Goal: Browse casually

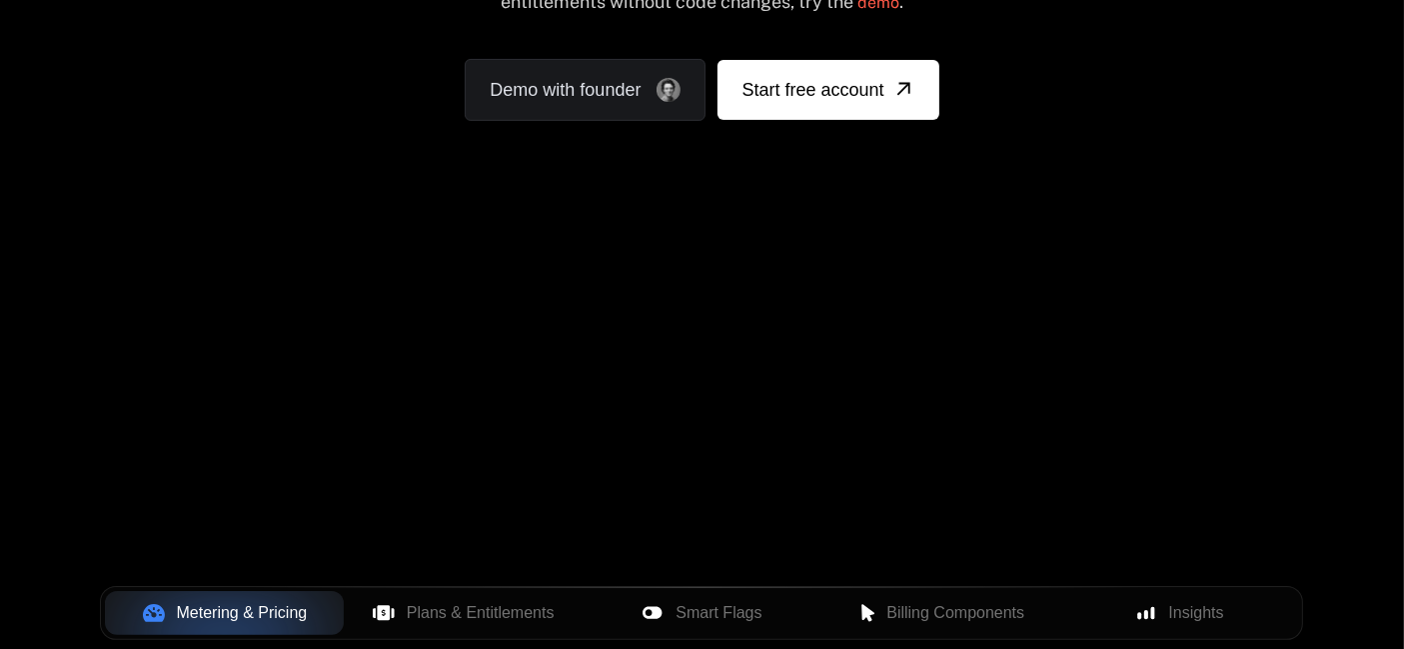
scroll to position [444, 0]
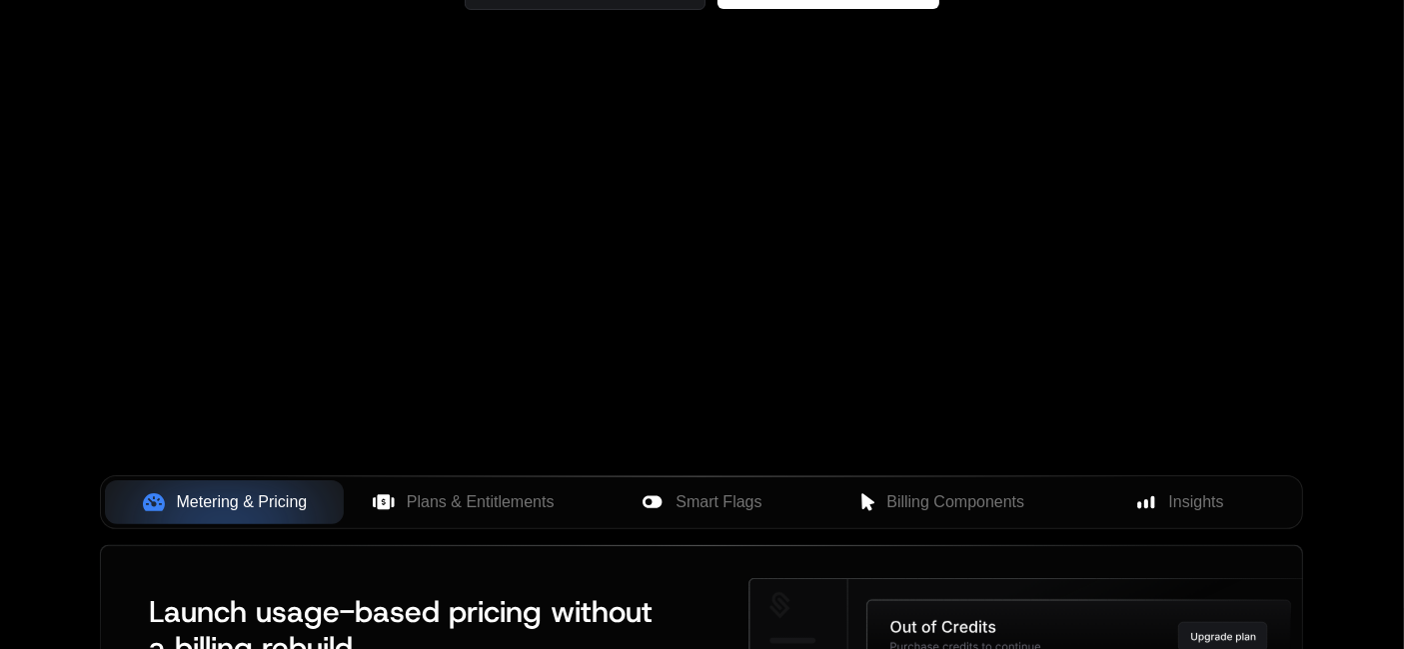
drag, startPoint x: 783, startPoint y: 288, endPoint x: 824, endPoint y: 308, distance: 45.6
click at [824, 308] on div "Your browser does not support the video tag." at bounding box center [701, 145] width 1299 height 841
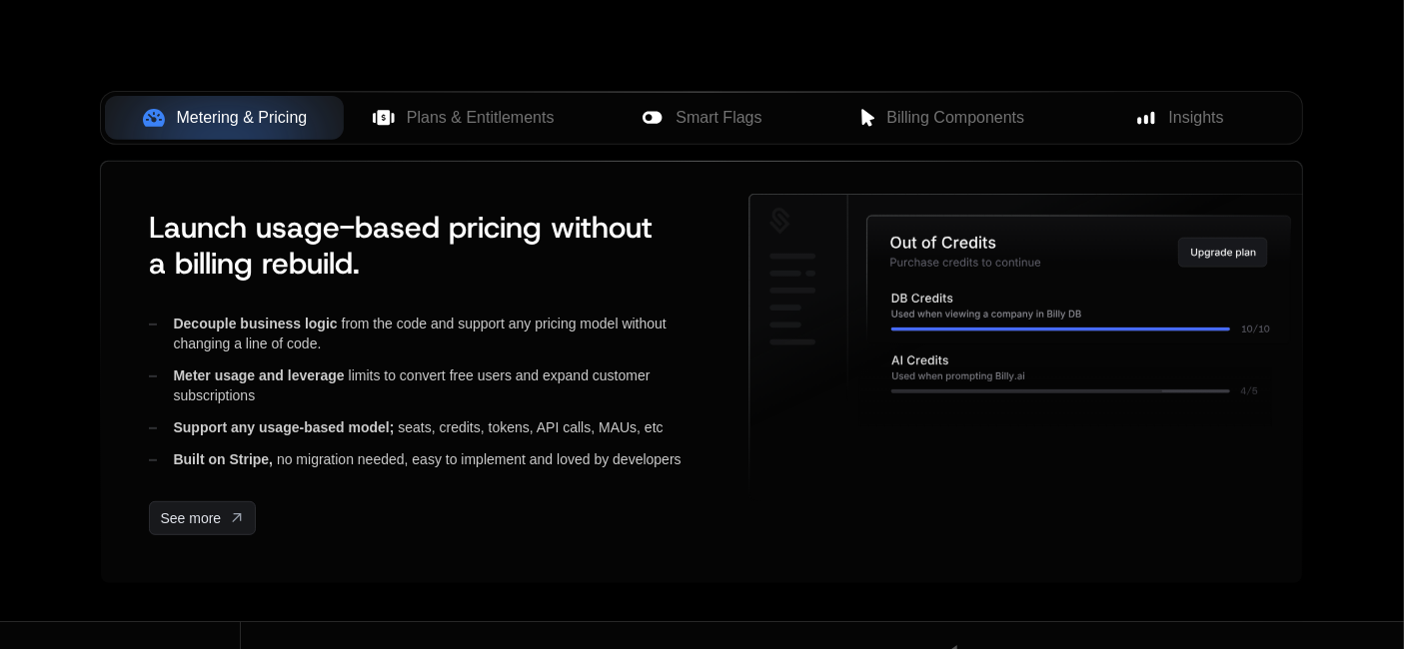
scroll to position [887, 0]
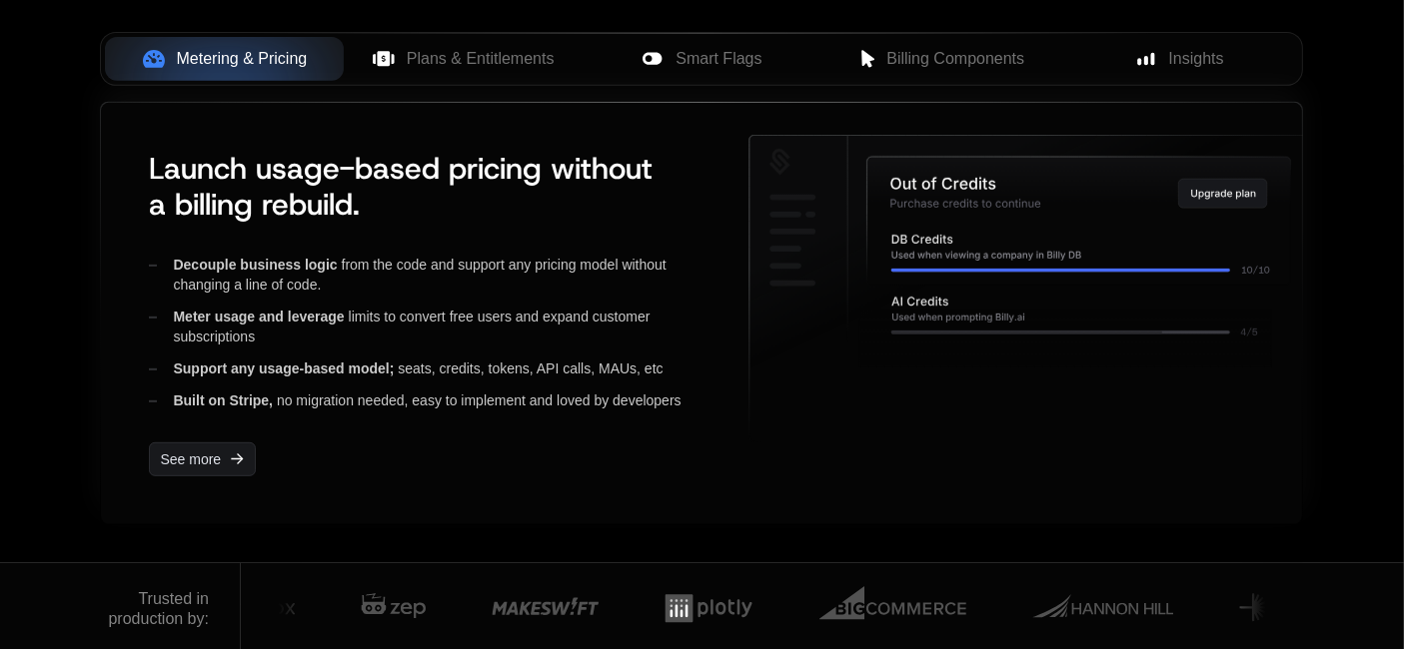
drag, startPoint x: 890, startPoint y: 208, endPoint x: 1106, endPoint y: 415, distance: 298.9
click at [1106, 415] on icon at bounding box center [1031, 289] width 565 height 307
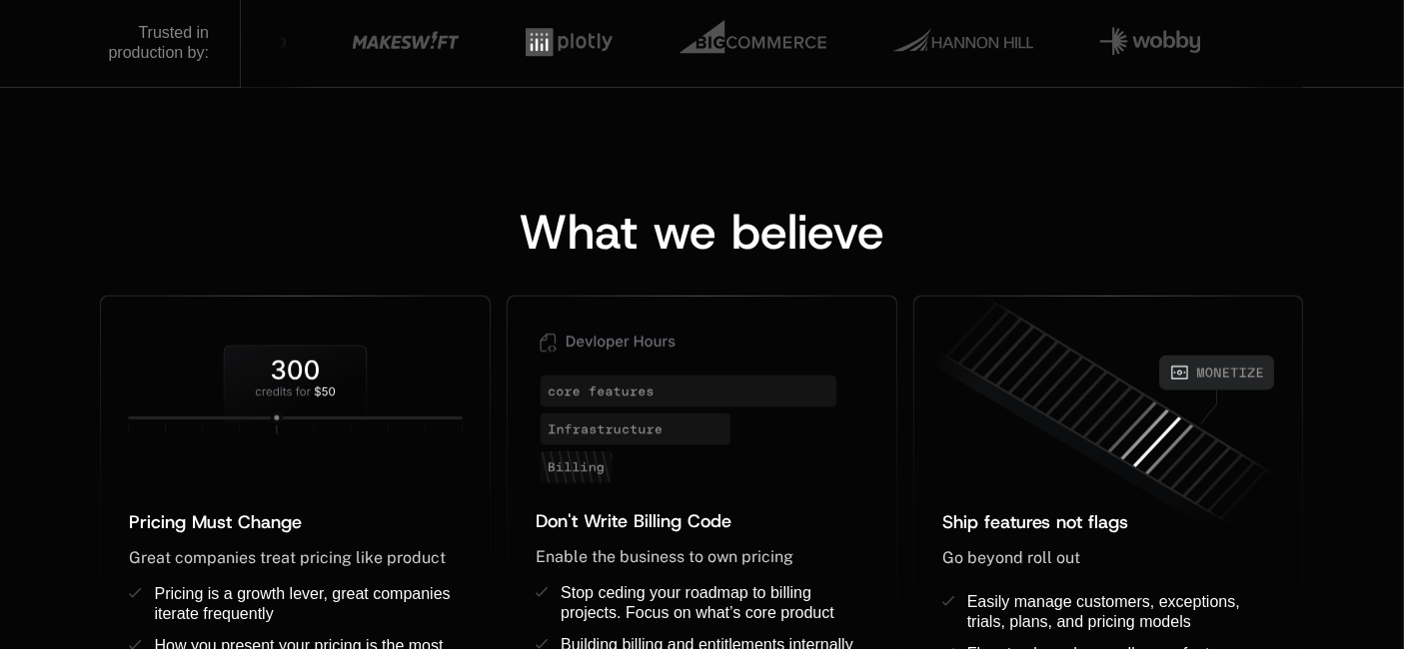
scroll to position [1664, 0]
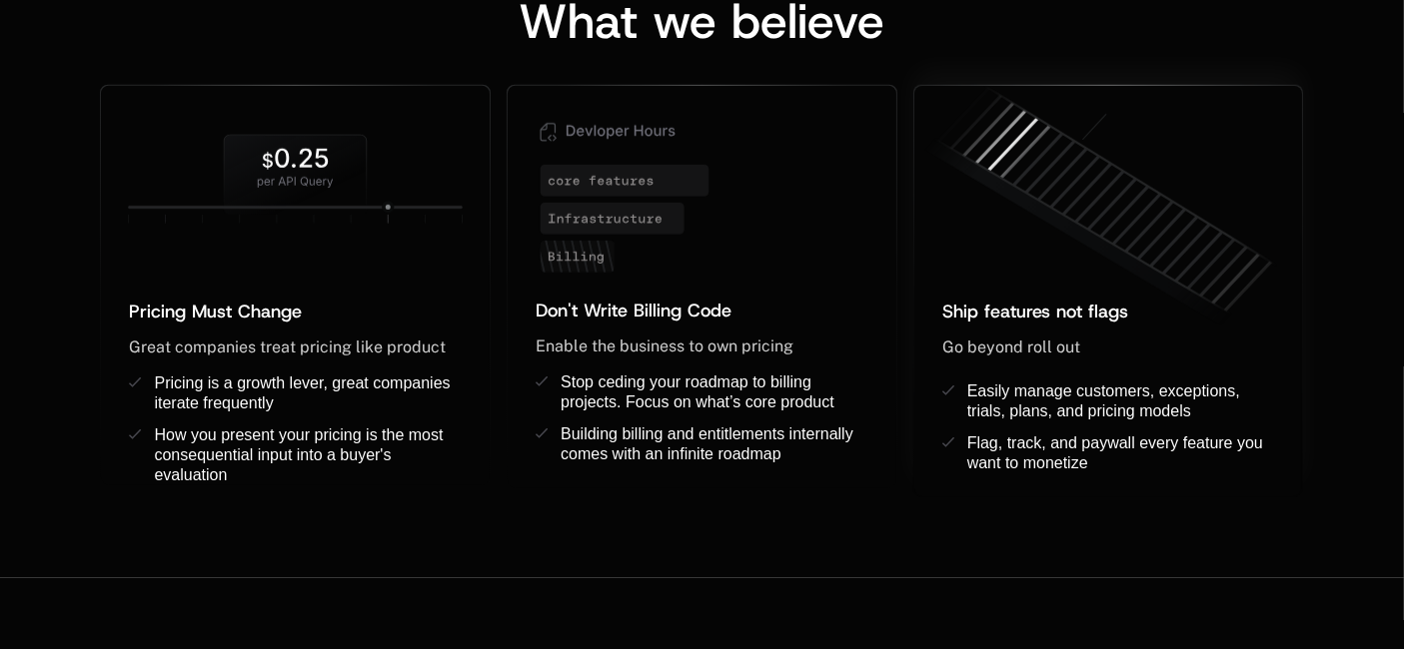
drag, startPoint x: 1137, startPoint y: 159, endPoint x: 1204, endPoint y: 353, distance: 205.1
click at [1204, 353] on div "Ship features not flags ﻿ Go beyond roll out ﻿ ﻿ Easily manage customers, excep…" at bounding box center [1108, 292] width 389 height 412
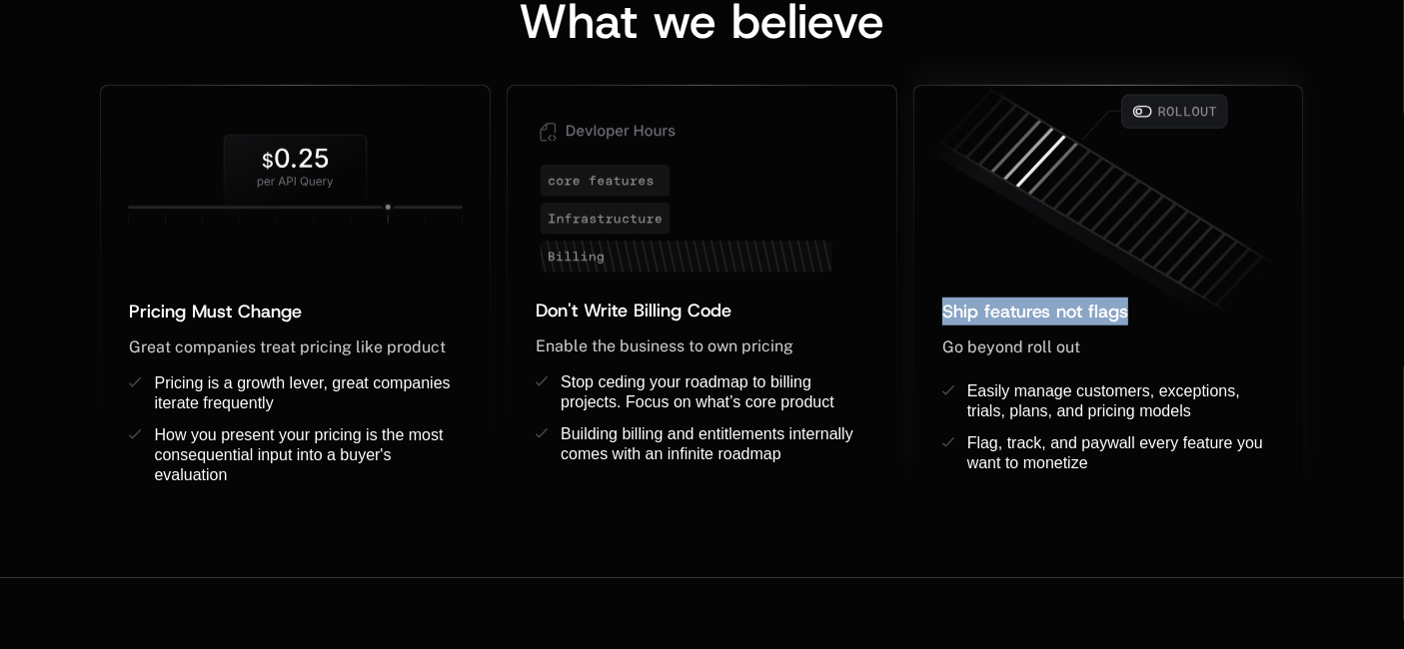
drag, startPoint x: 1066, startPoint y: 171, endPoint x: 1266, endPoint y: 318, distance: 248.0
click at [1266, 318] on div "Ship features not flags ﻿ Go beyond roll out ﻿ ﻿ Easily manage customers, excep…" at bounding box center [1108, 292] width 389 height 412
click at [876, 486] on div "Don't Write Billing Code ﻿ Enable the business to own pricing ﻿ ﻿ Stop ceding y…" at bounding box center [702, 393] width 389 height 192
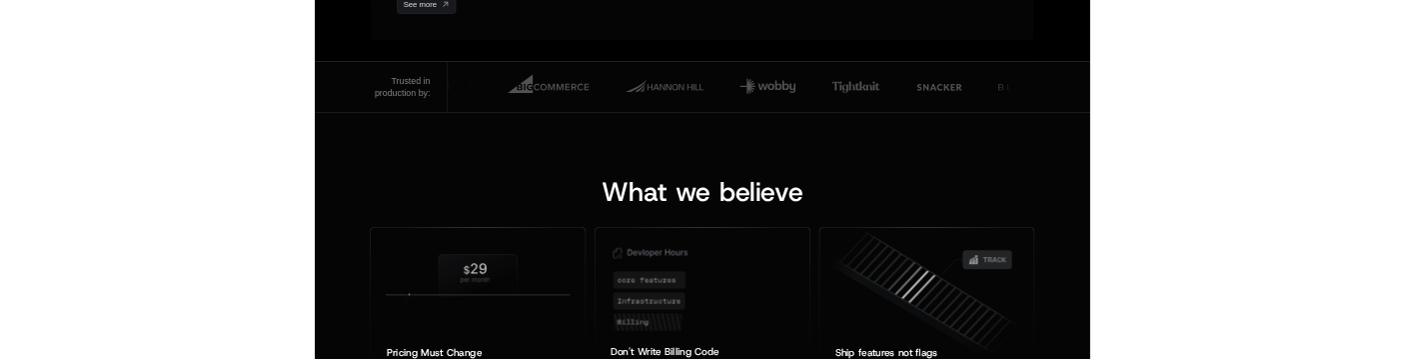
scroll to position [1443, 0]
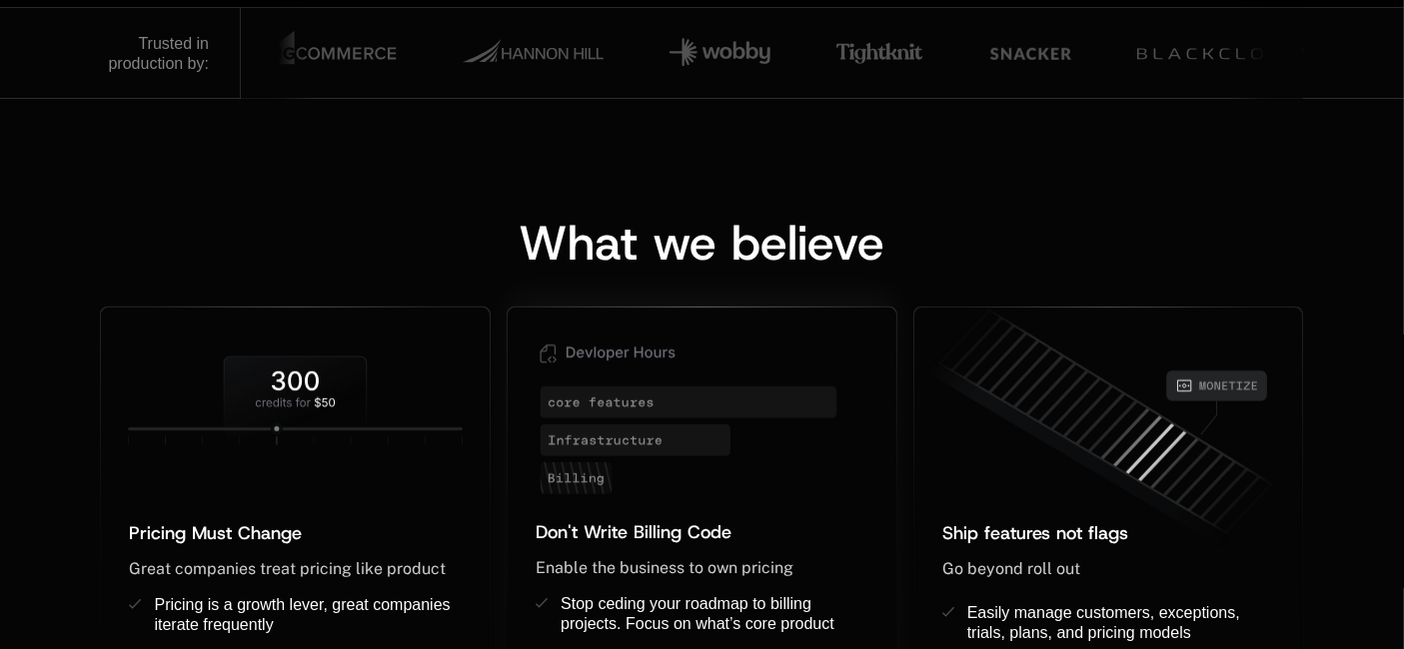
drag, startPoint x: 616, startPoint y: 369, endPoint x: 674, endPoint y: 429, distance: 83.4
click at [674, 429] on icon at bounding box center [702, 413] width 389 height 211
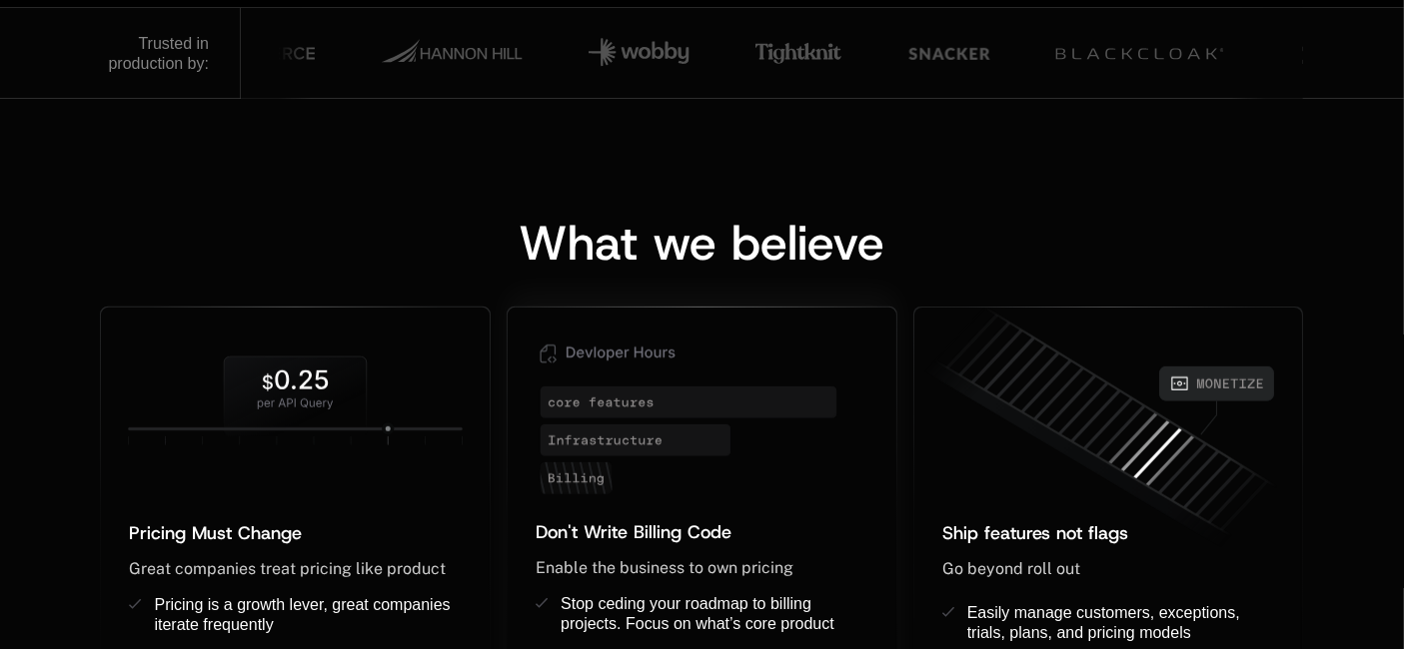
drag, startPoint x: 610, startPoint y: 394, endPoint x: 596, endPoint y: 420, distance: 29.5
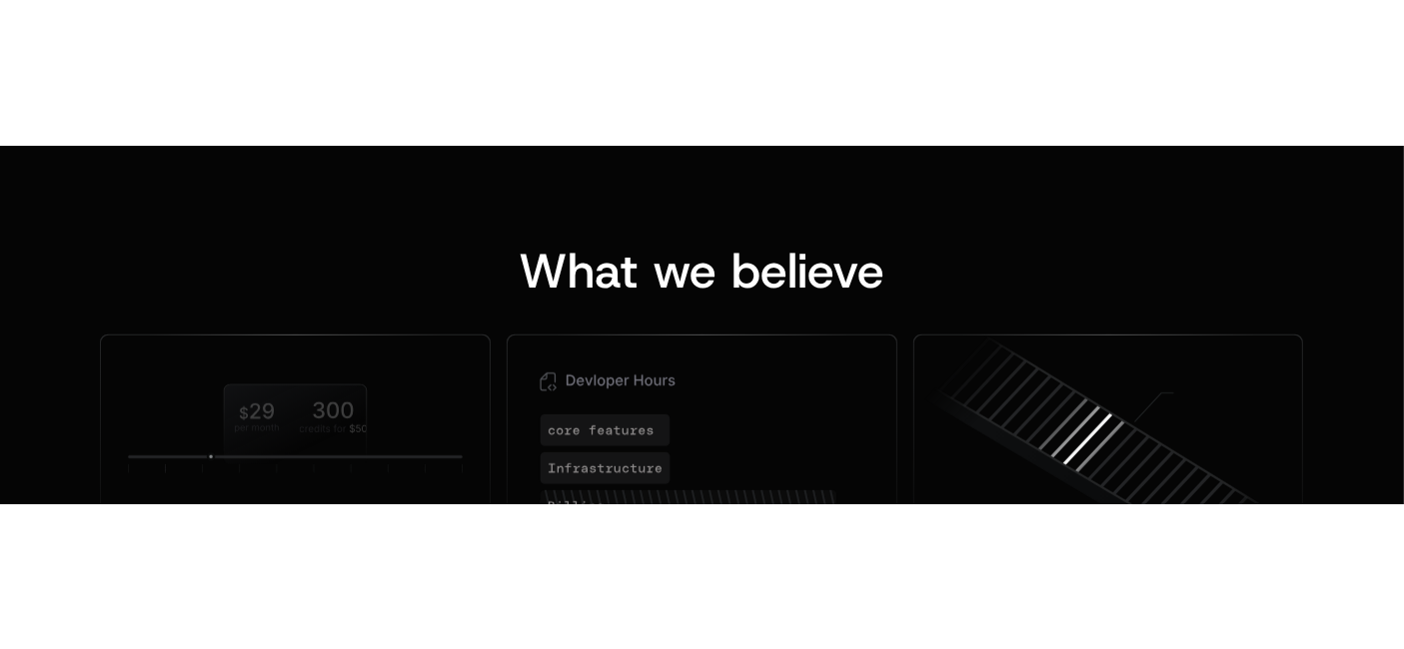
scroll to position [1664, 0]
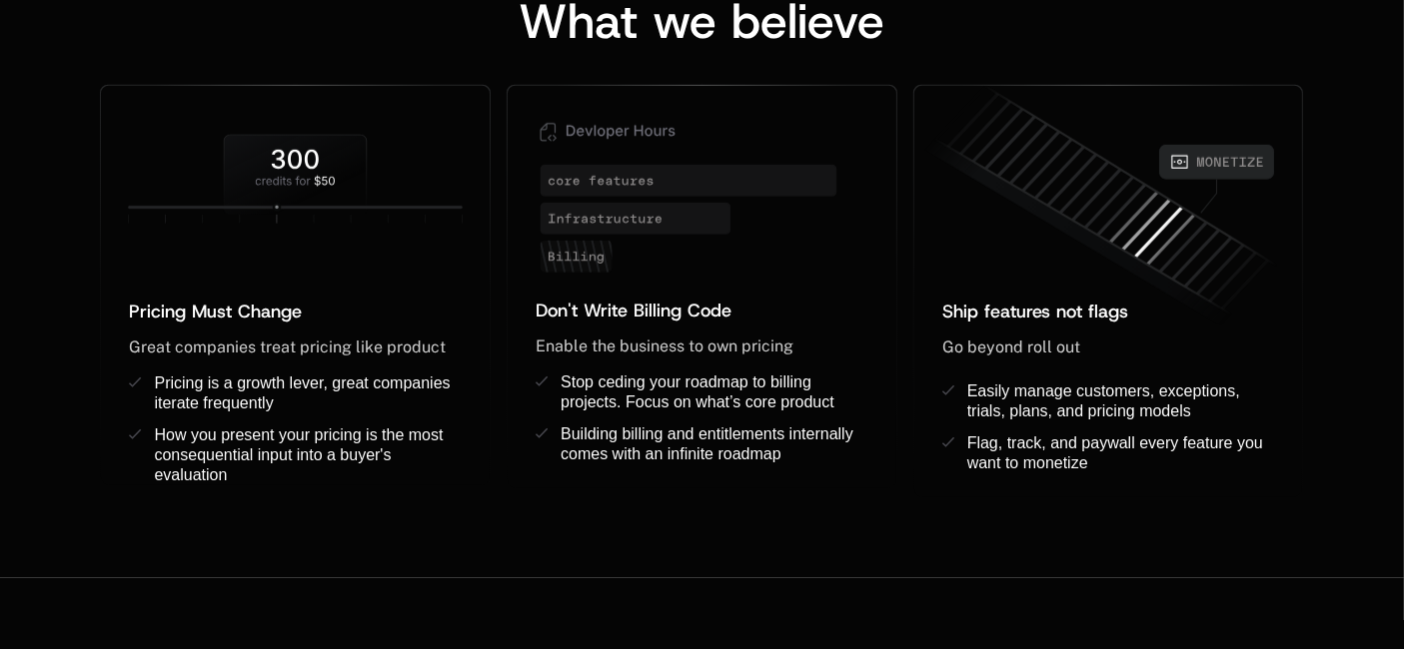
click at [1402, 374] on div "What we believe Pricing Must Change ﻿ ﻿ Great companies treat pricing like prod…" at bounding box center [702, 227] width 1404 height 701
click at [1401, 370] on div "What we believe Pricing Must Change ﻿ ﻿ Great companies treat pricing like prod…" at bounding box center [702, 227] width 1404 height 701
click at [1401, 371] on div "What we believe Pricing Must Change ﻿ ﻿ Great companies treat pricing like prod…" at bounding box center [702, 227] width 1404 height 701
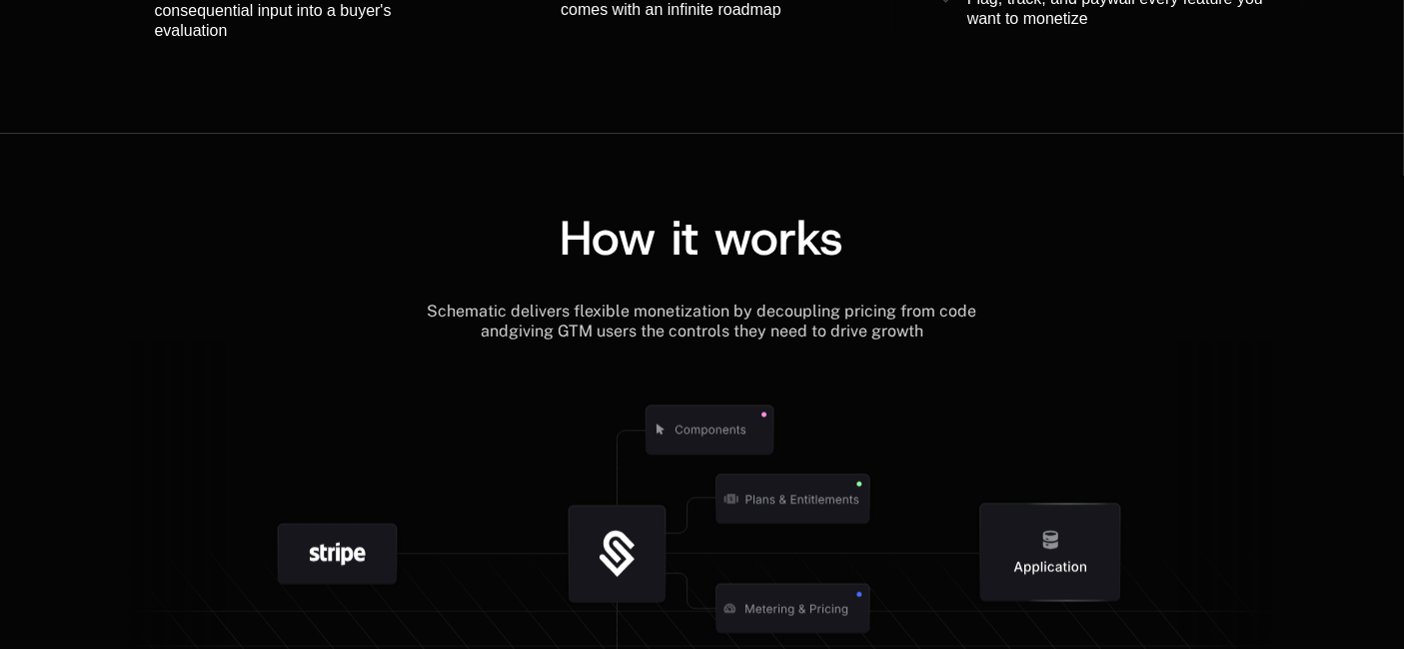
scroll to position [2220, 0]
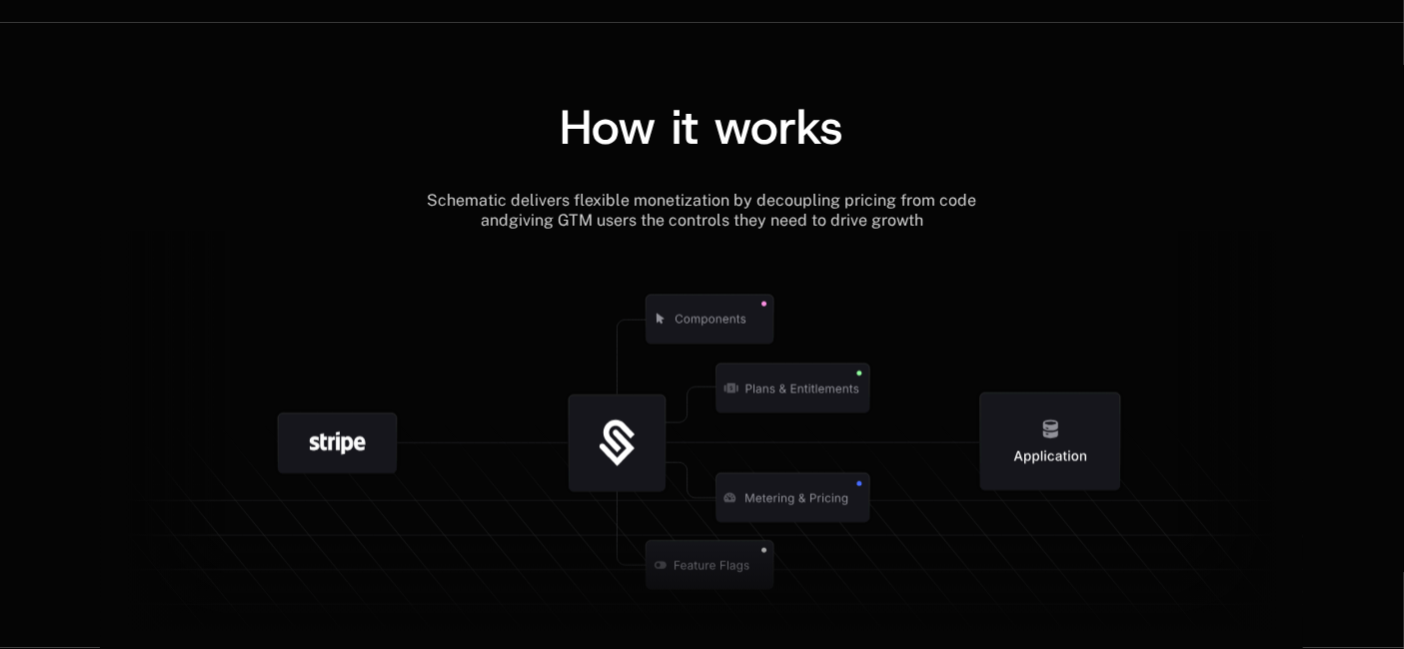
drag, startPoint x: 716, startPoint y: 308, endPoint x: 833, endPoint y: 401, distance: 149.3
click at [890, 445] on g at bounding box center [735, 566] width 1845 height 700
drag, startPoint x: 811, startPoint y: 390, endPoint x: 995, endPoint y: 333, distance: 192.4
click at [971, 344] on g at bounding box center [723, 566] width 1845 height 700
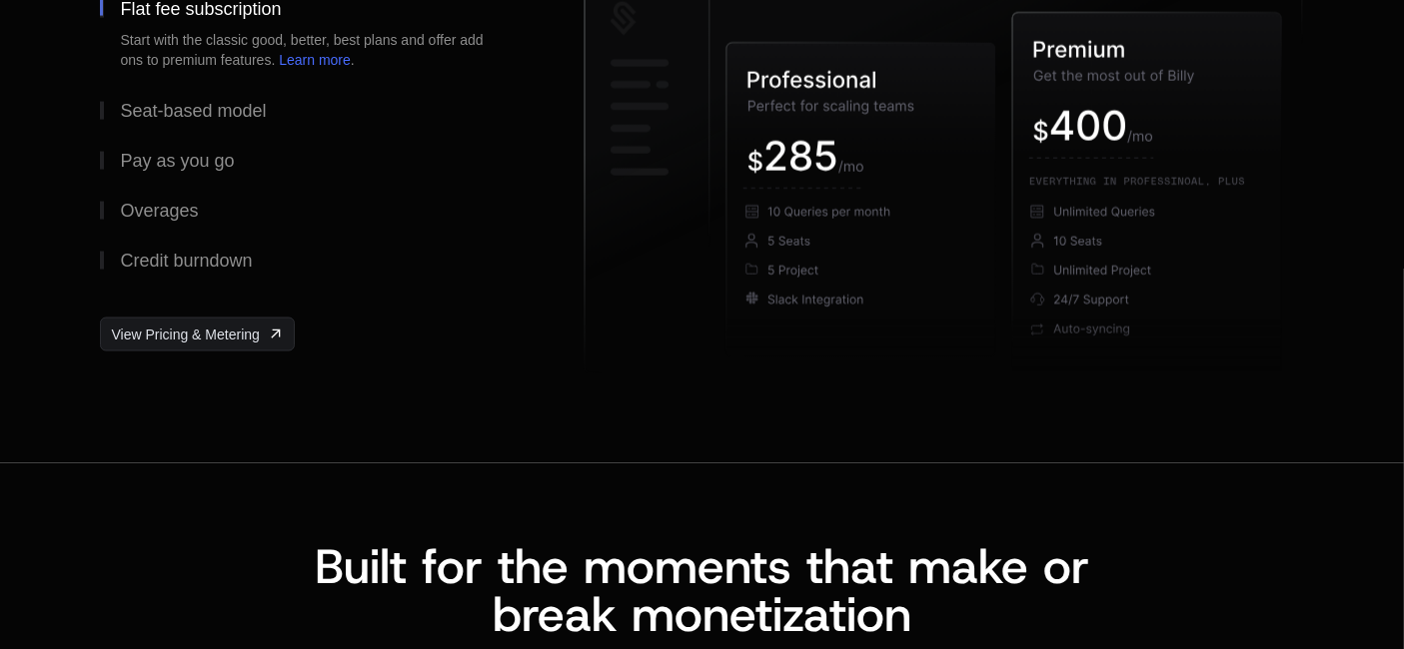
scroll to position [2997, 0]
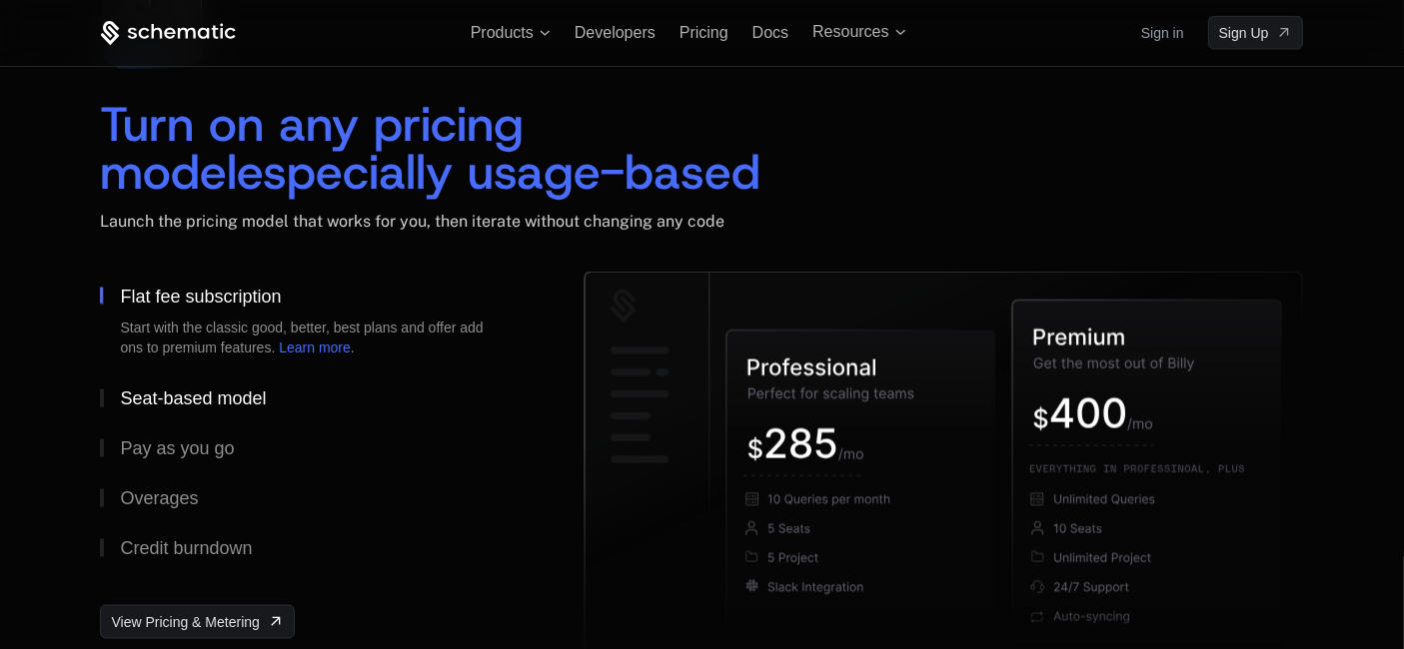
click at [187, 393] on div "Seat-based model" at bounding box center [193, 399] width 146 height 18
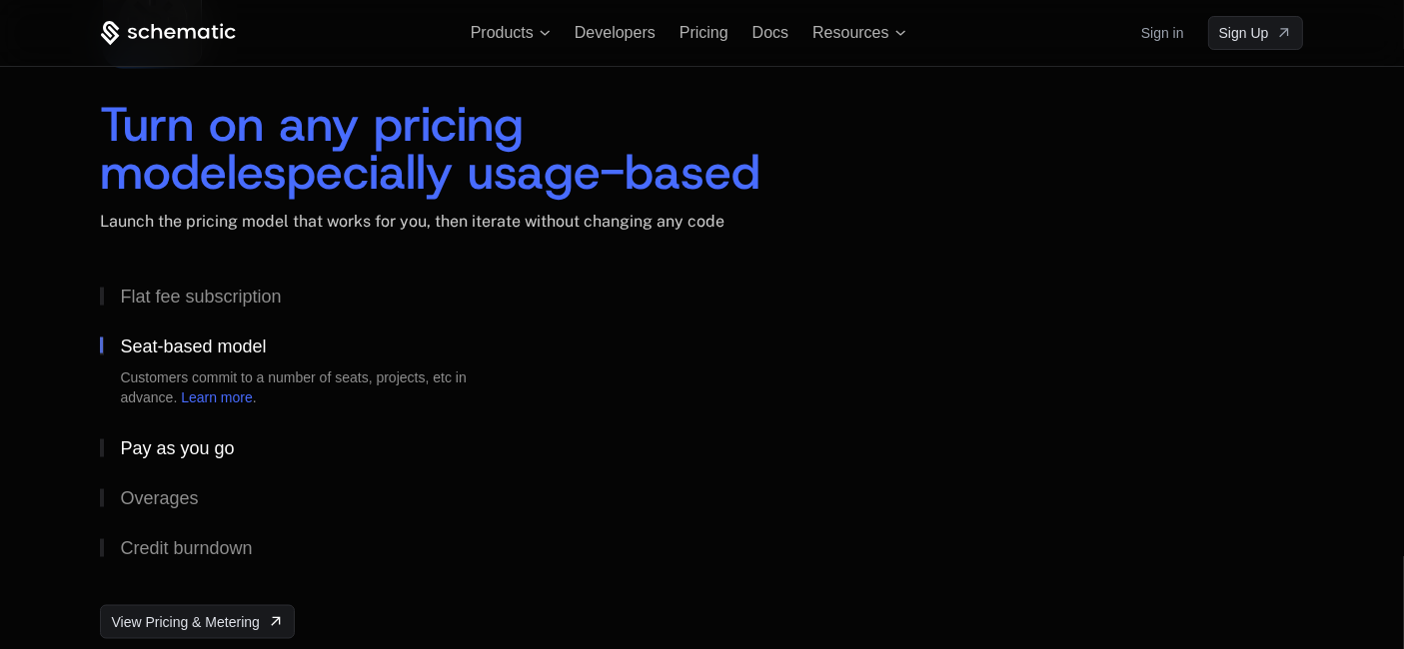
click at [182, 440] on div "Pay as you go" at bounding box center [177, 449] width 114 height 18
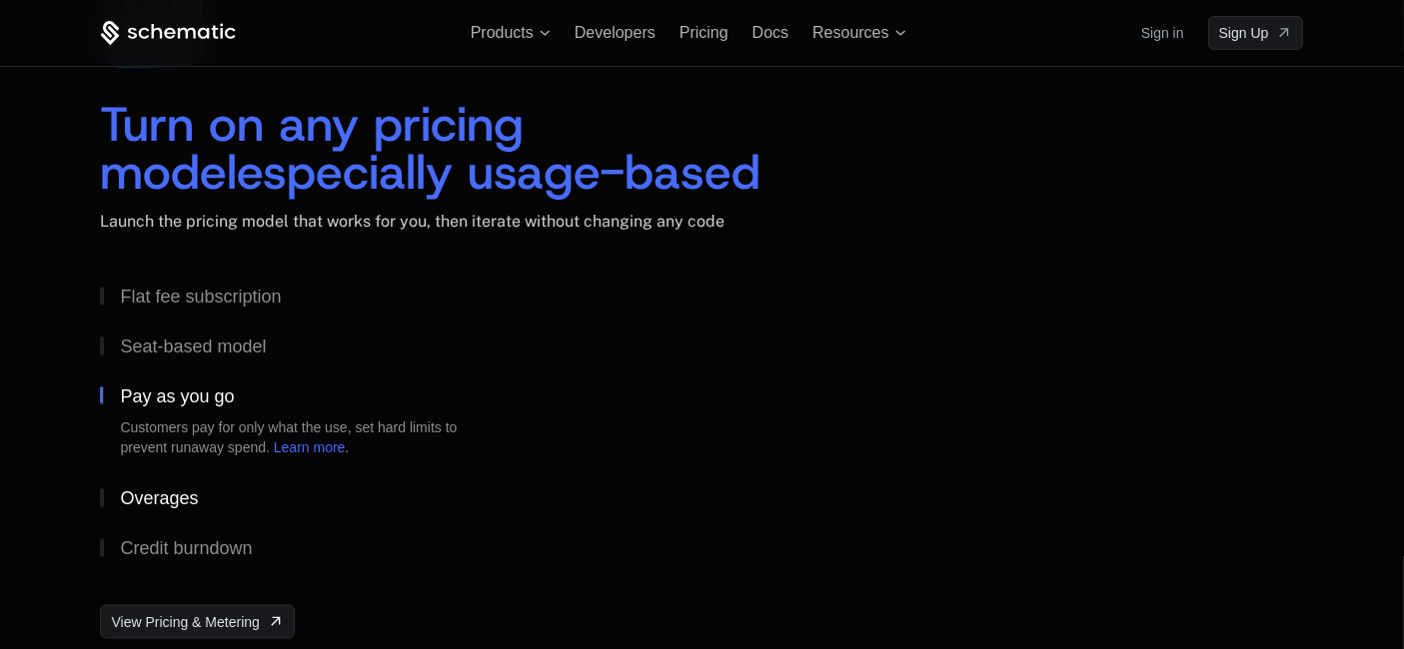
click at [168, 478] on button "Overages" at bounding box center [310, 499] width 420 height 50
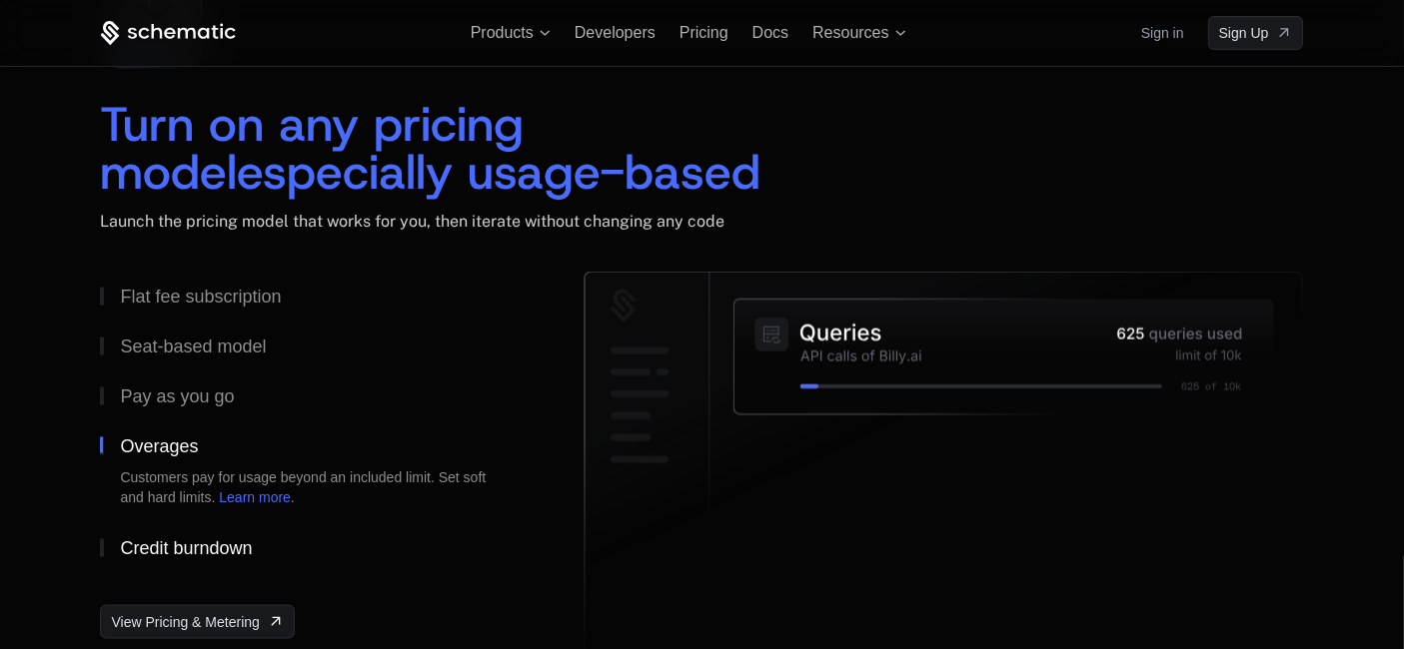
click at [178, 534] on button "Credit burndown" at bounding box center [310, 549] width 420 height 50
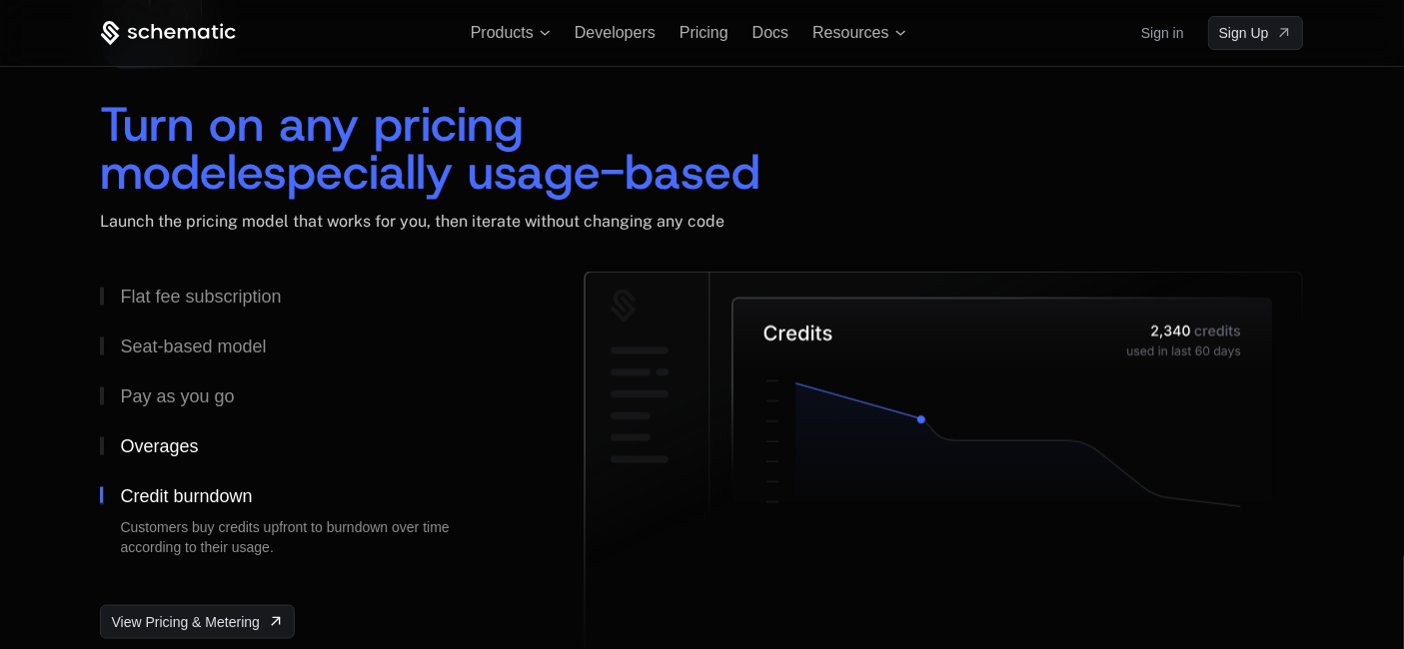
click at [181, 429] on button "Overages" at bounding box center [310, 447] width 420 height 50
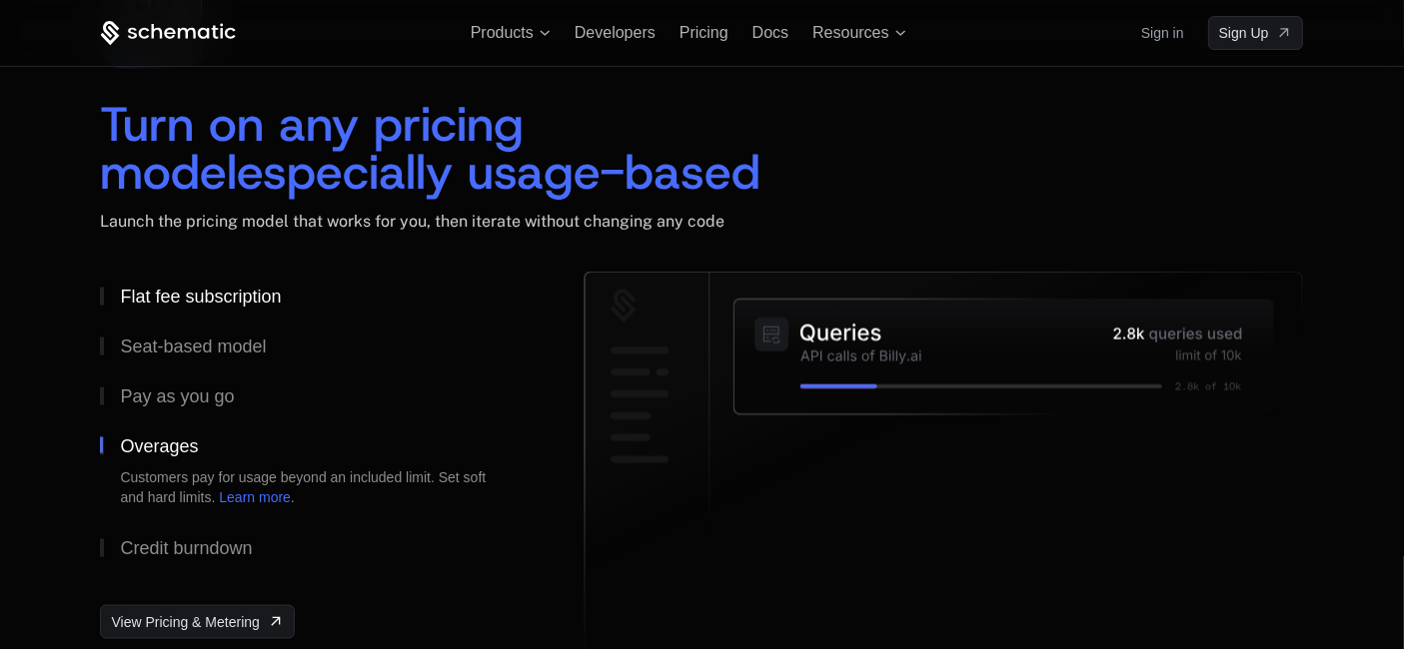
click at [208, 292] on div "Flat fee subscription" at bounding box center [200, 297] width 161 height 18
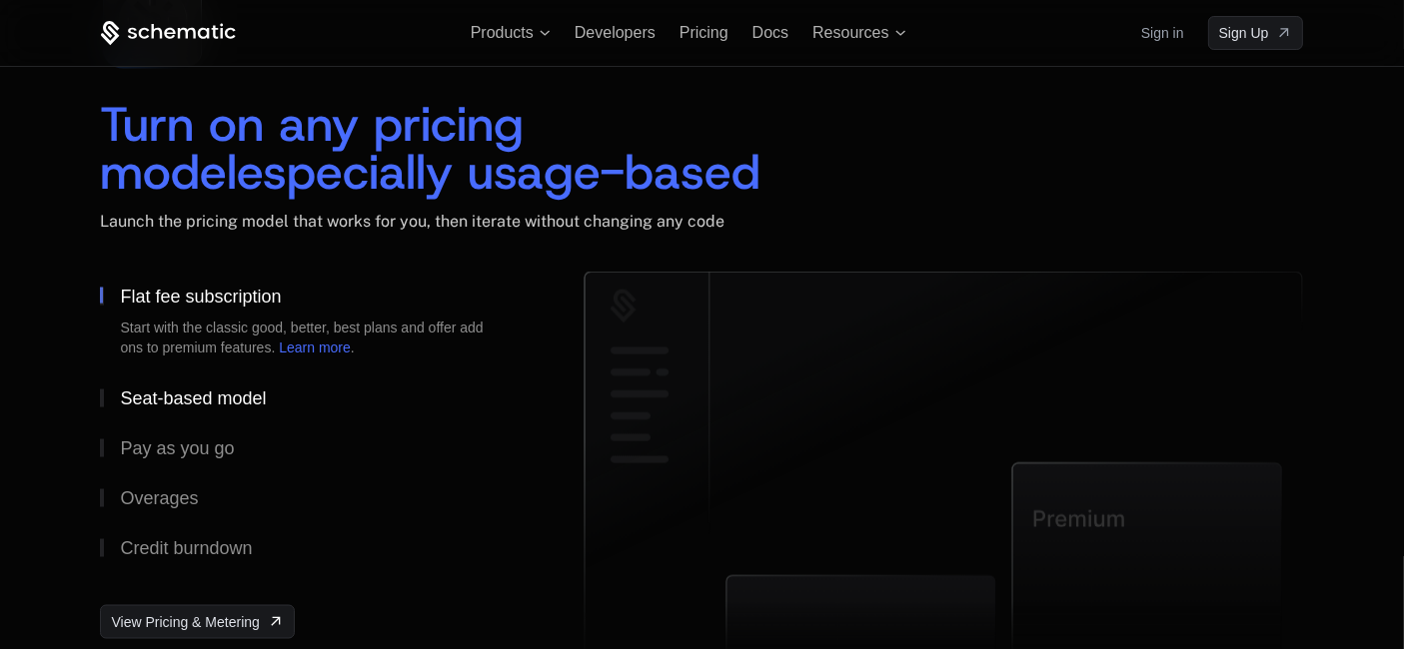
click at [197, 390] on div "Seat-based model" at bounding box center [193, 399] width 146 height 18
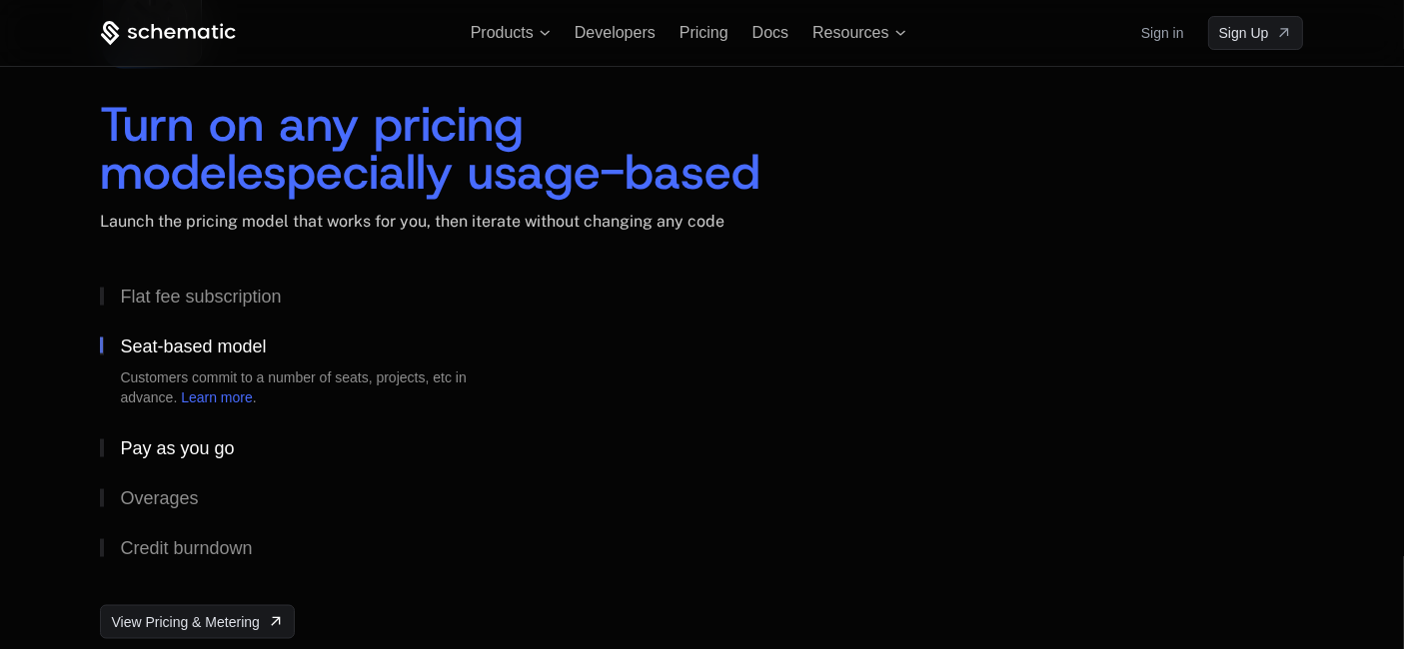
click at [188, 455] on div "Pay as you go" at bounding box center [177, 449] width 114 height 18
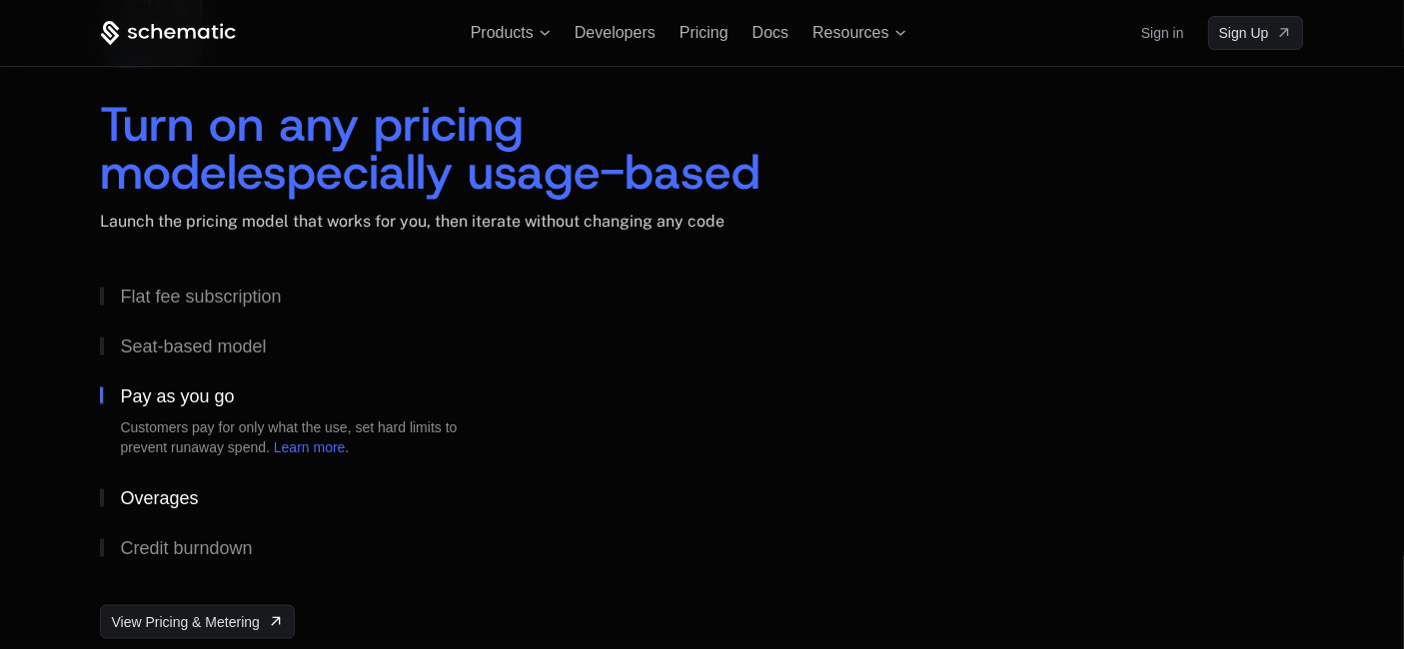
click at [182, 481] on button "Overages" at bounding box center [310, 499] width 420 height 50
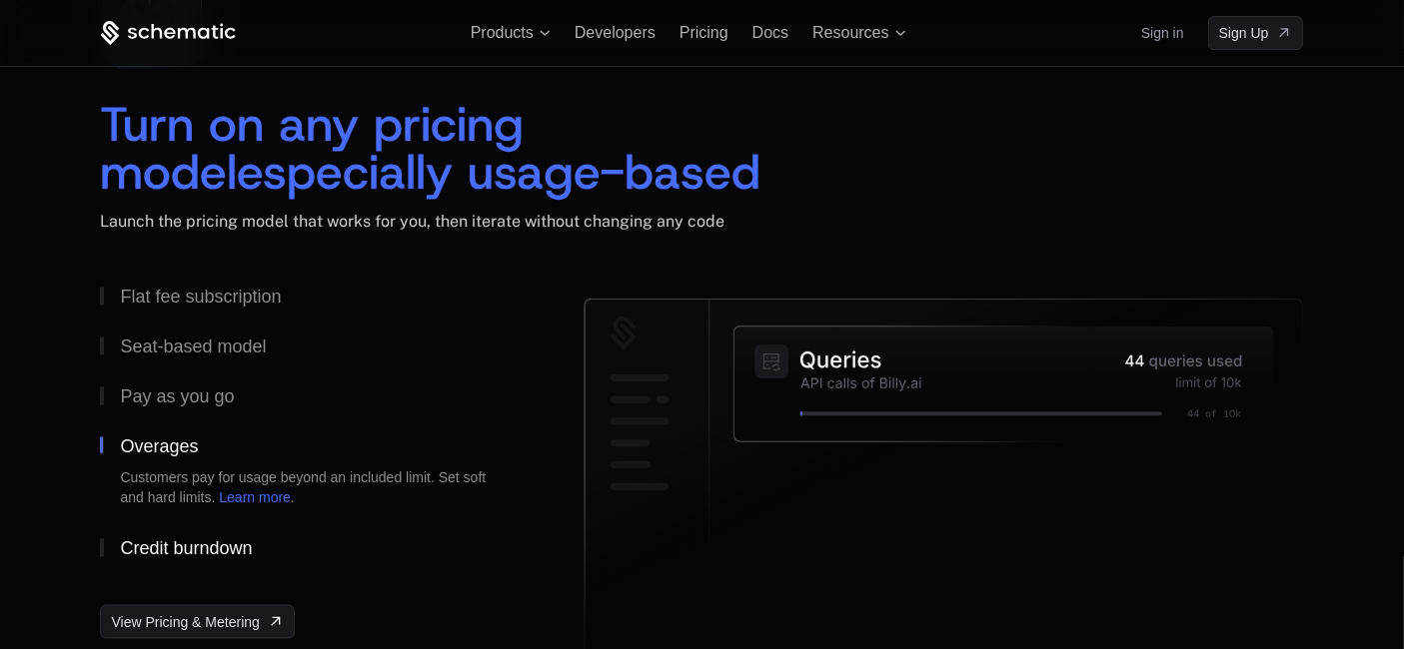
click at [188, 539] on div "Credit burndown" at bounding box center [186, 548] width 132 height 18
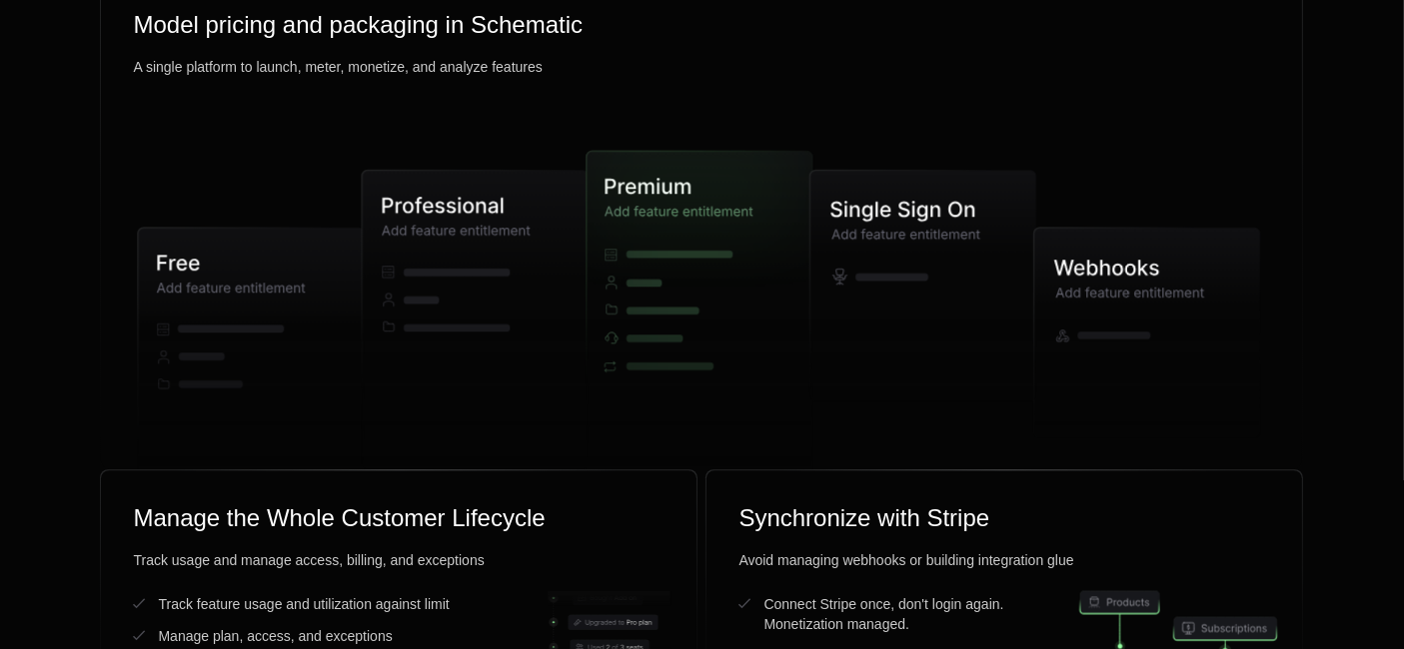
scroll to position [5106, 0]
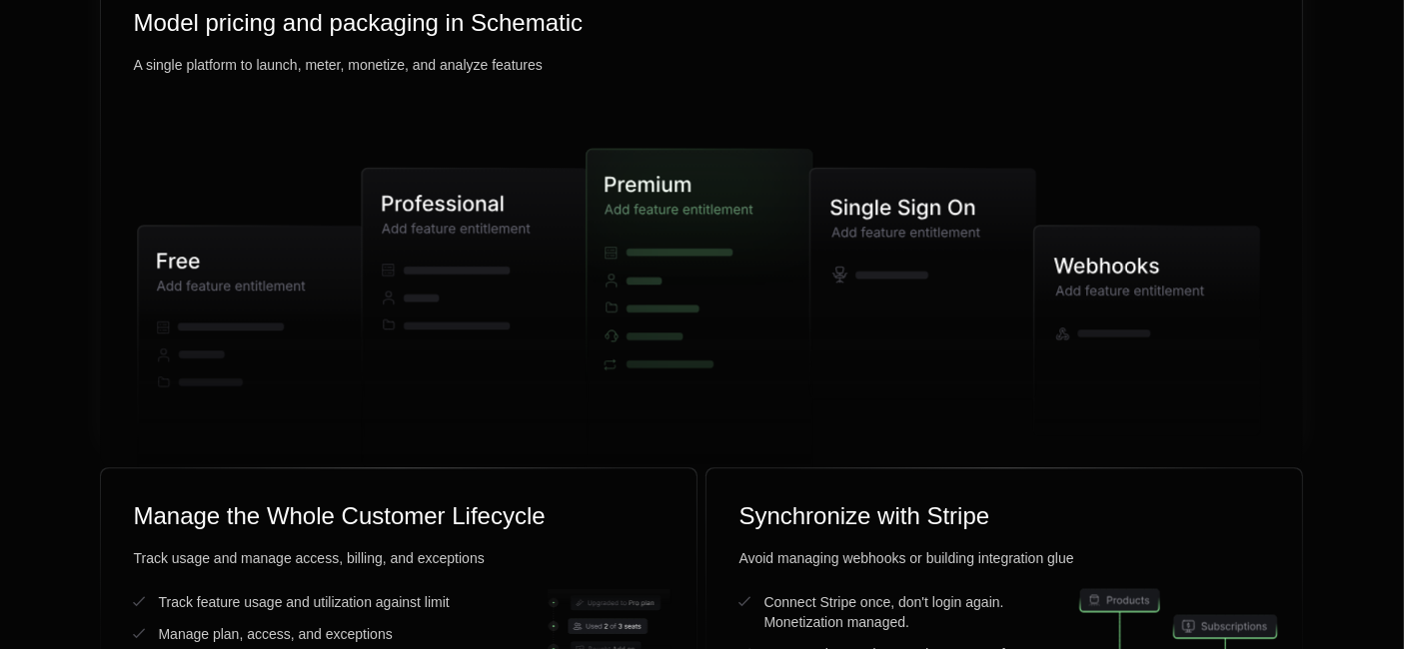
drag, startPoint x: 1003, startPoint y: 263, endPoint x: 719, endPoint y: 254, distance: 283.9
click at [719, 254] on g at bounding box center [699, 312] width 1122 height 479
click at [884, 234] on icon at bounding box center [883, 232] width 4 height 9
click at [1083, 245] on icon at bounding box center [1147, 330] width 226 height 210
click at [1187, 295] on icon at bounding box center [1147, 330] width 226 height 210
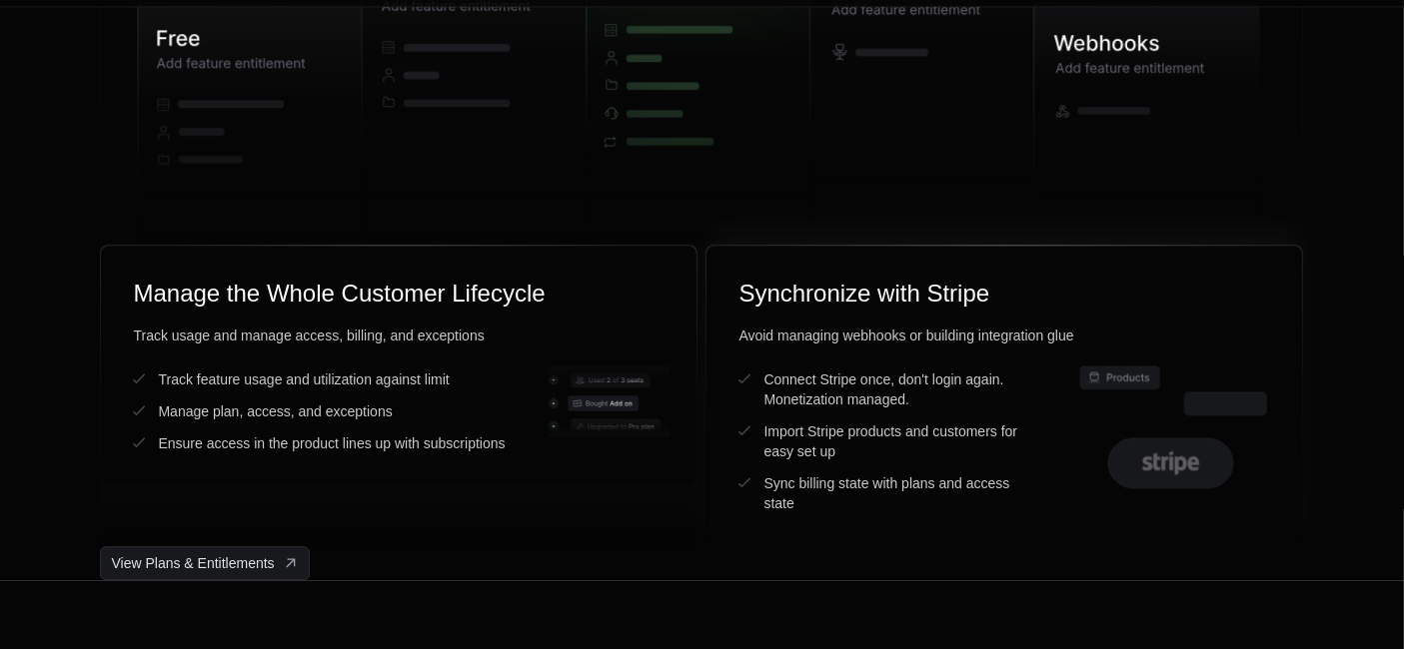
scroll to position [5217, 0]
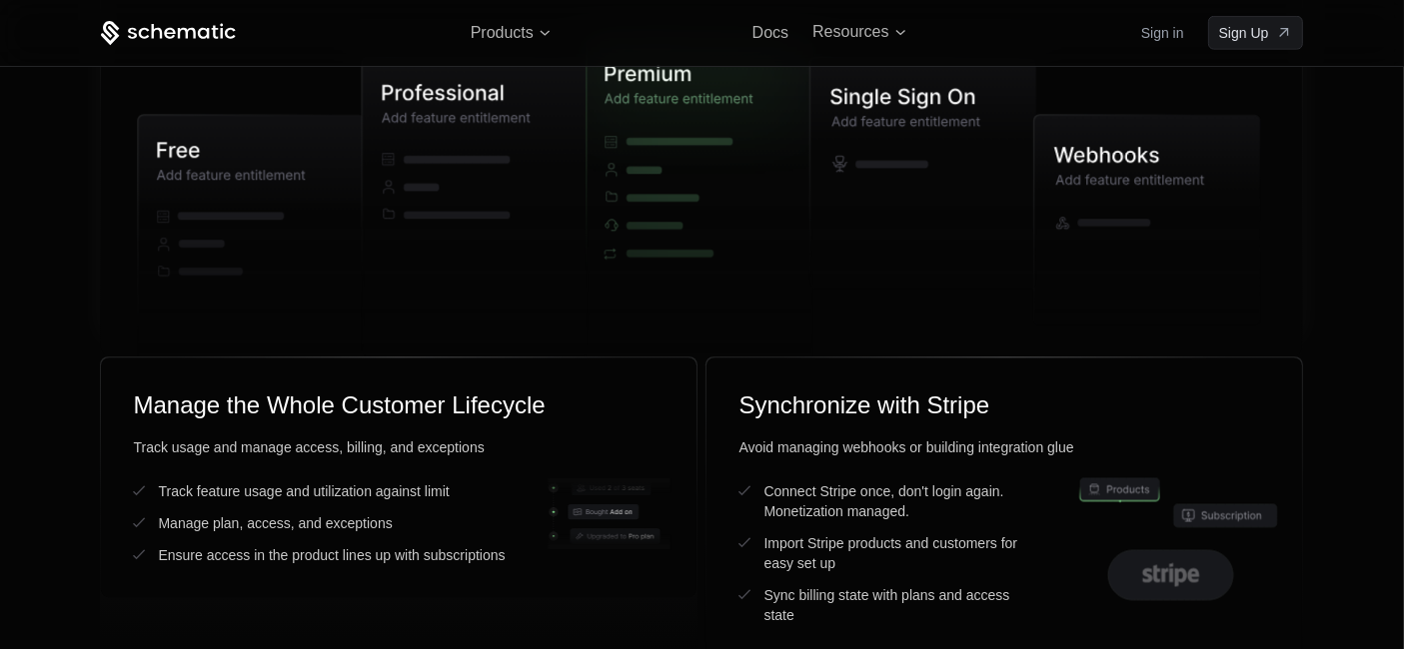
drag, startPoint x: 678, startPoint y: 228, endPoint x: 897, endPoint y: 345, distance: 248.1
click at [896, 344] on icon at bounding box center [702, 184] width 1180 height 574
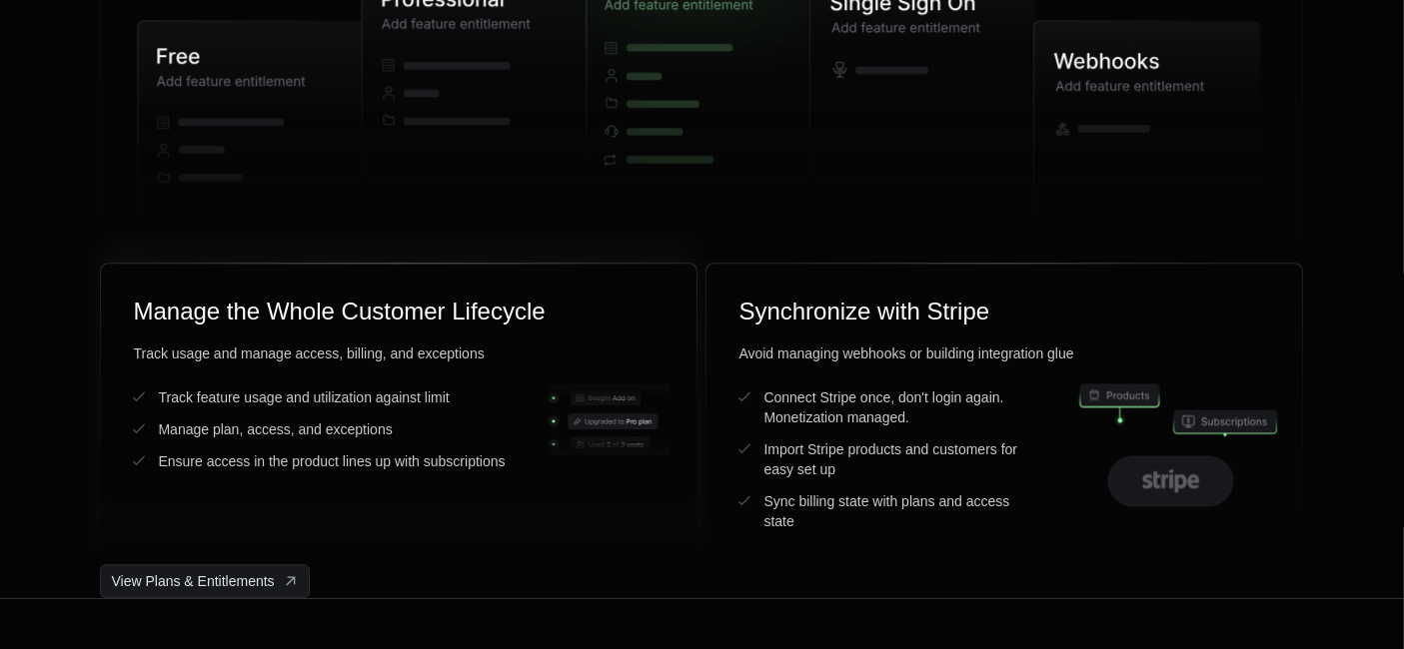
scroll to position [5328, 0]
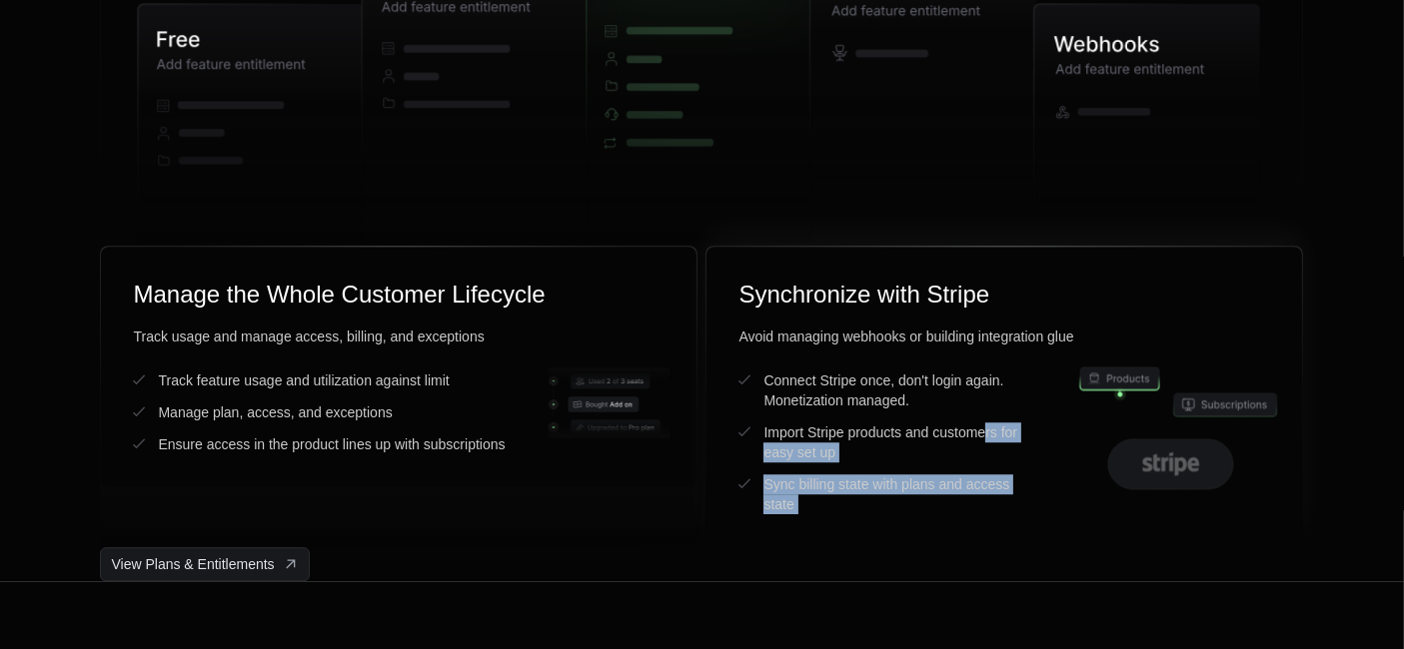
drag, startPoint x: 987, startPoint y: 431, endPoint x: 1224, endPoint y: 502, distance: 247.2
click at [1224, 502] on div "Connect Stripe once, don't login again. Monetization managed. Import Stripe pro…" at bounding box center [1003, 443] width 531 height 144
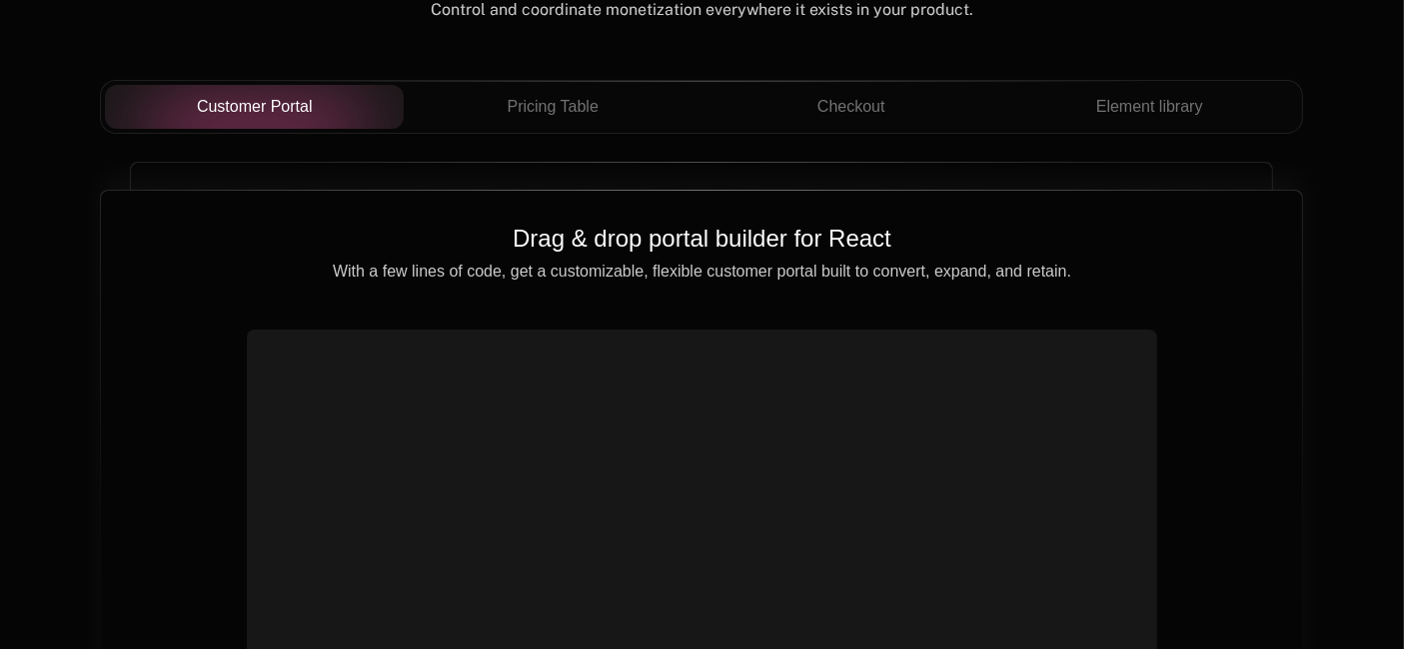
scroll to position [6993, 0]
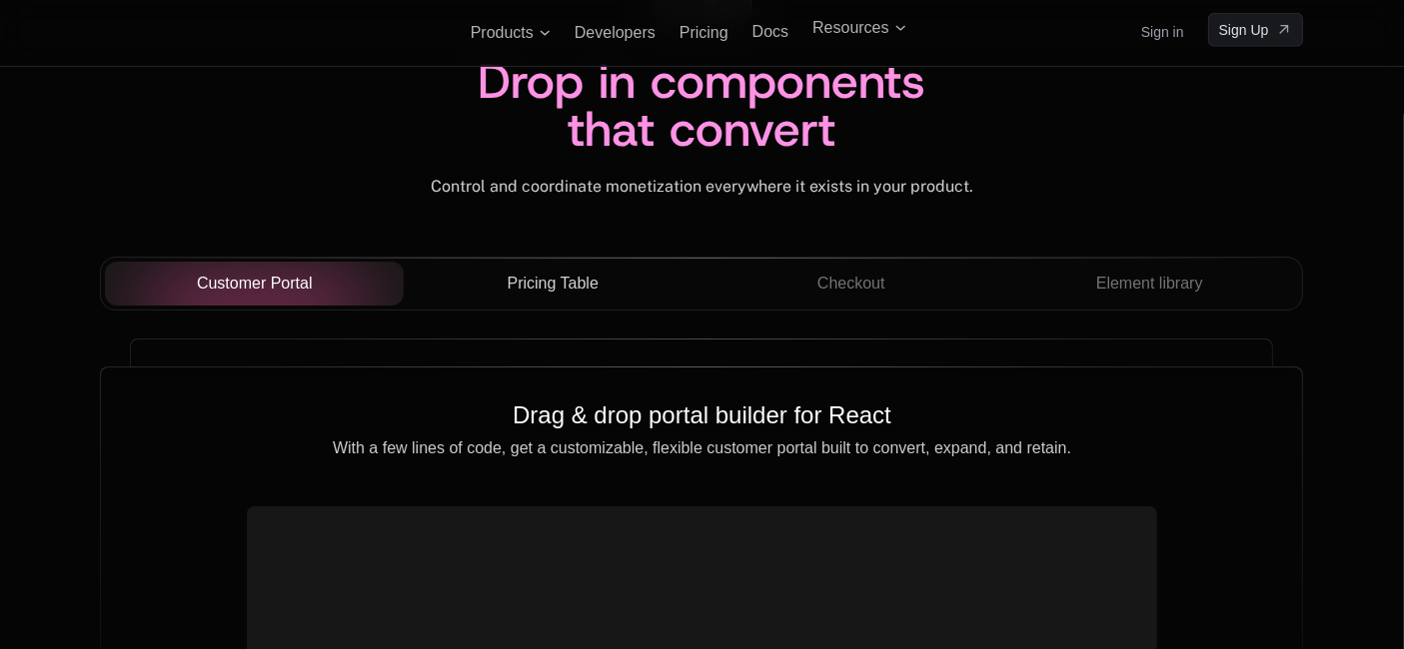
click at [587, 295] on button "Pricing Table" at bounding box center [553, 284] width 299 height 44
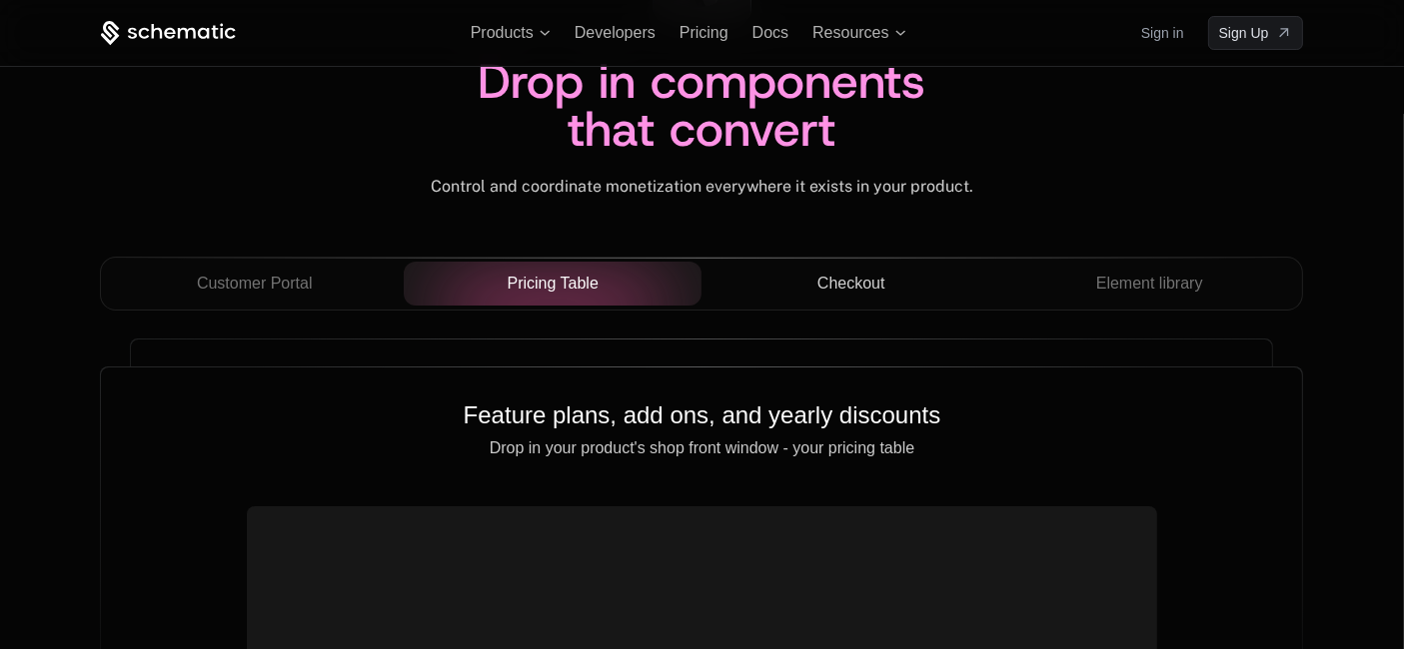
click at [859, 289] on span "Checkout" at bounding box center [851, 284] width 68 height 24
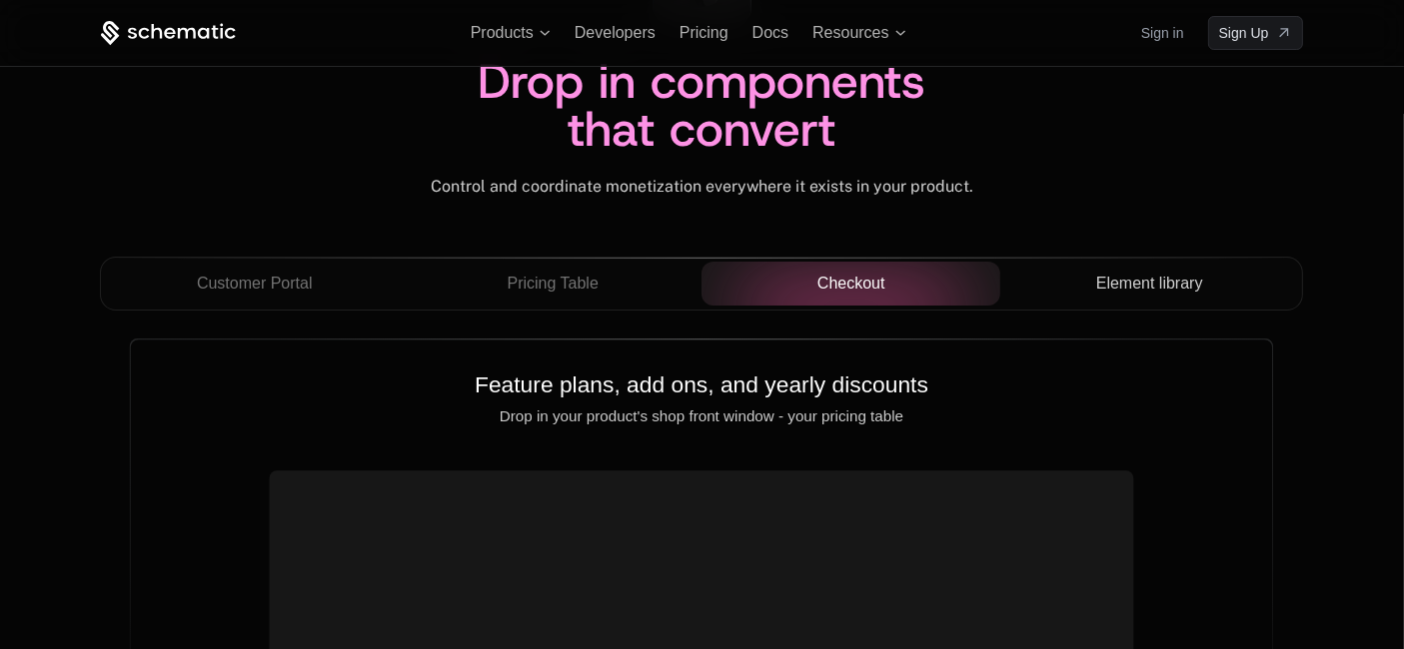
click at [1107, 278] on span "Element library" at bounding box center [1149, 284] width 107 height 24
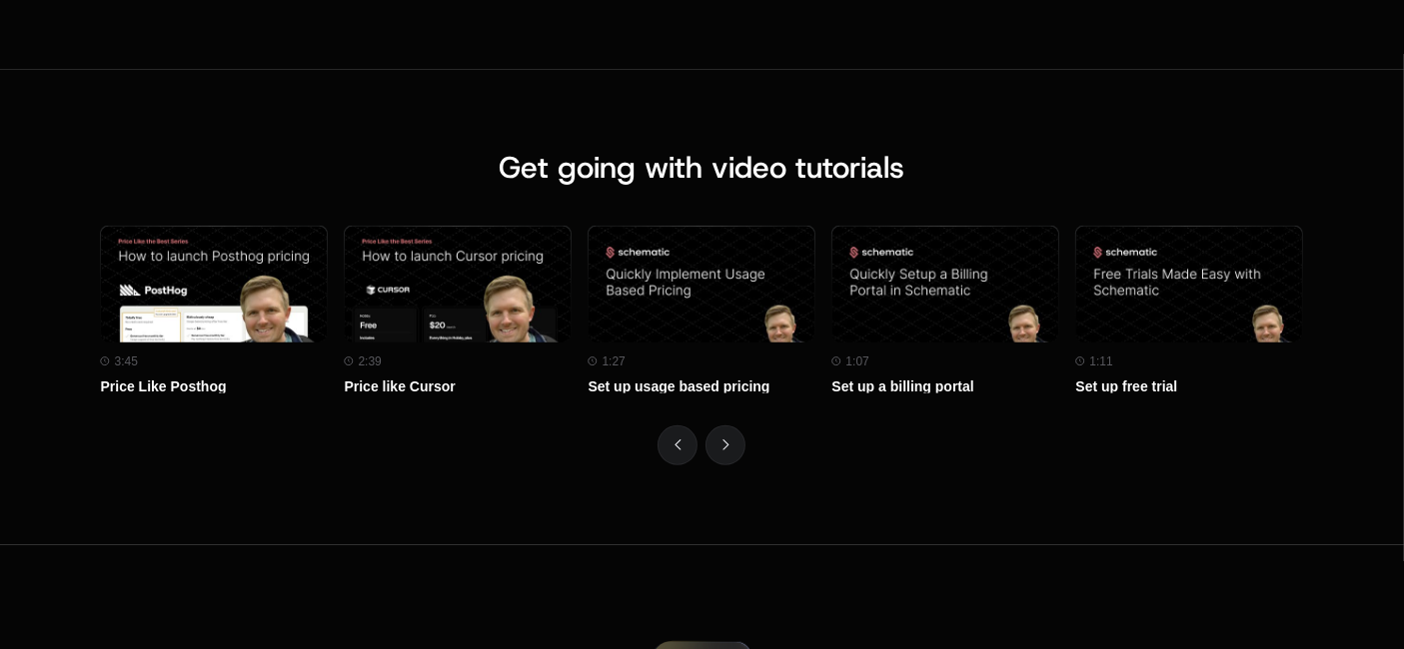
scroll to position [8992, 0]
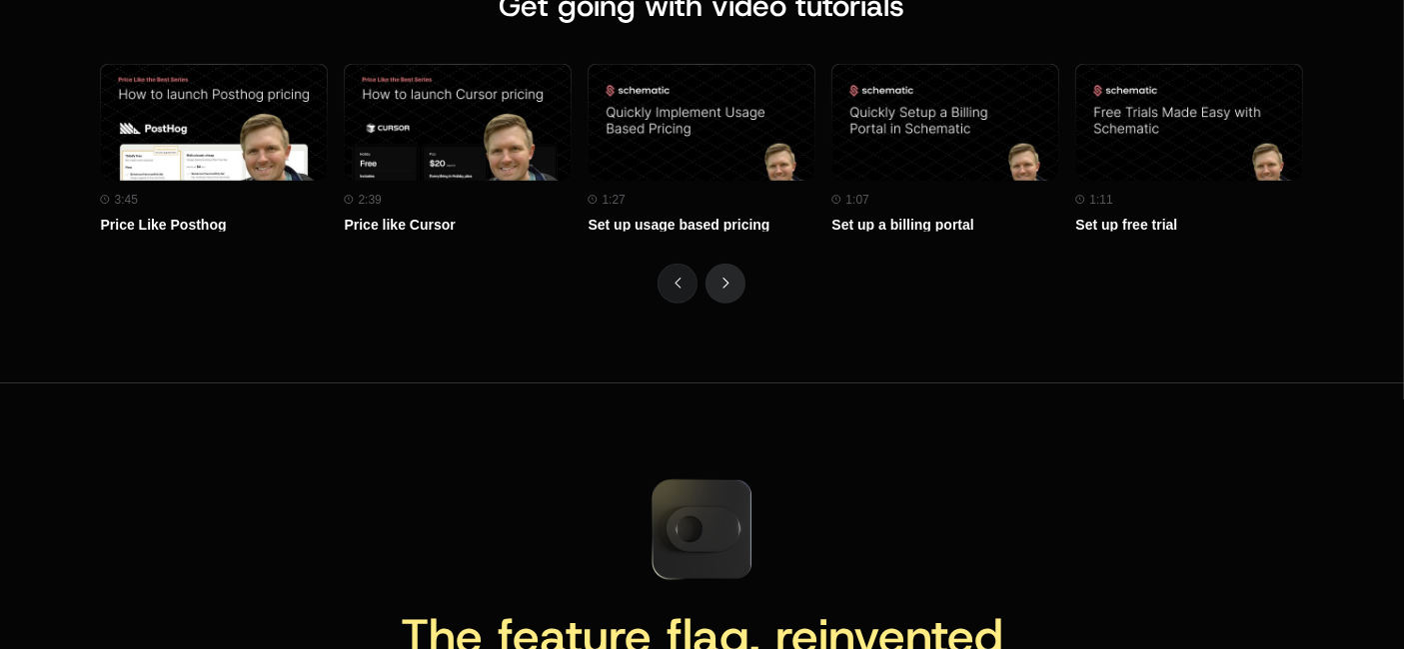
click at [710, 277] on button "Next" at bounding box center [725, 284] width 40 height 40
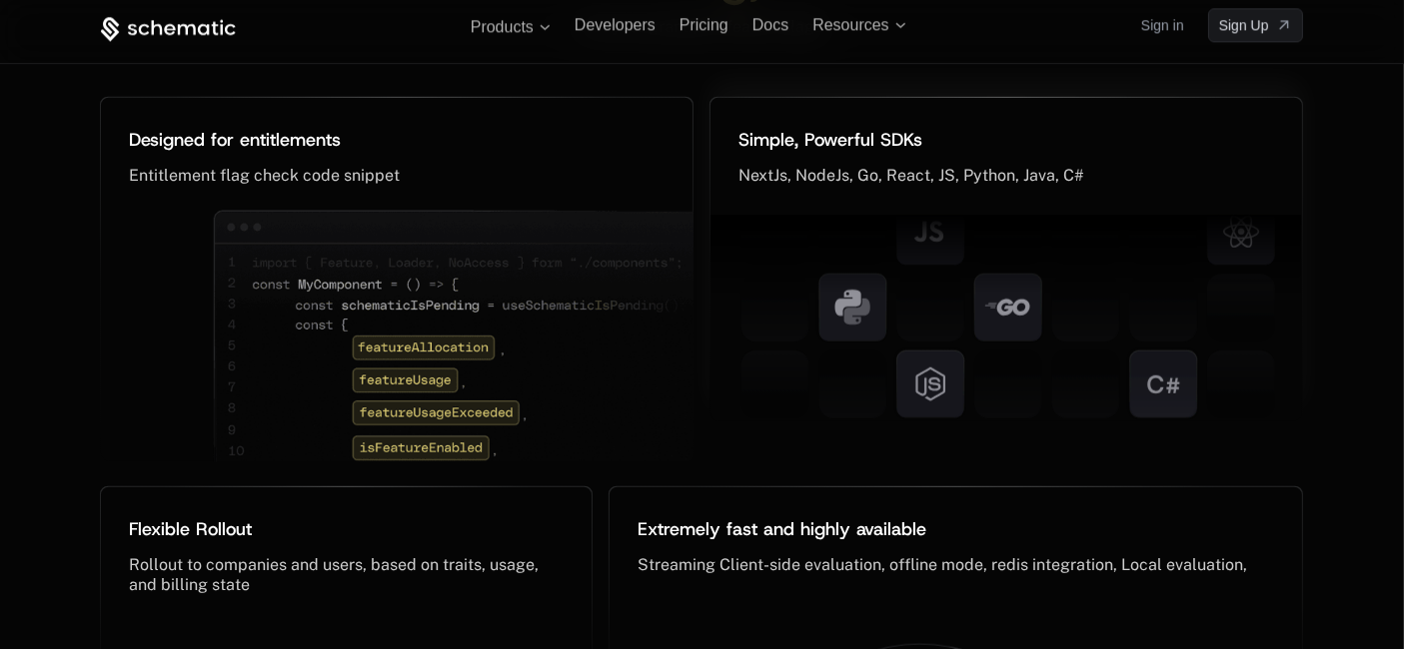
scroll to position [9546, 0]
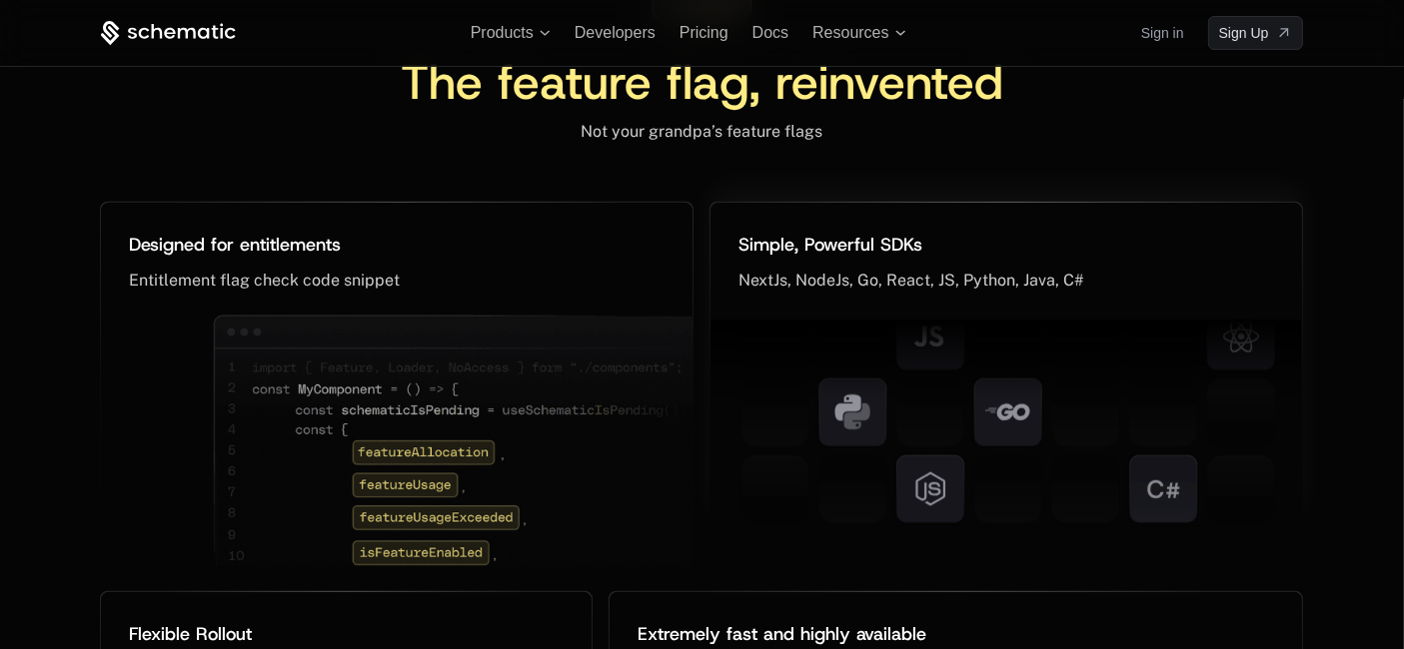
drag, startPoint x: 988, startPoint y: 354, endPoint x: 1264, endPoint y: 439, distance: 288.5
click at [1192, 495] on g at bounding box center [1008, 335] width 620 height 767
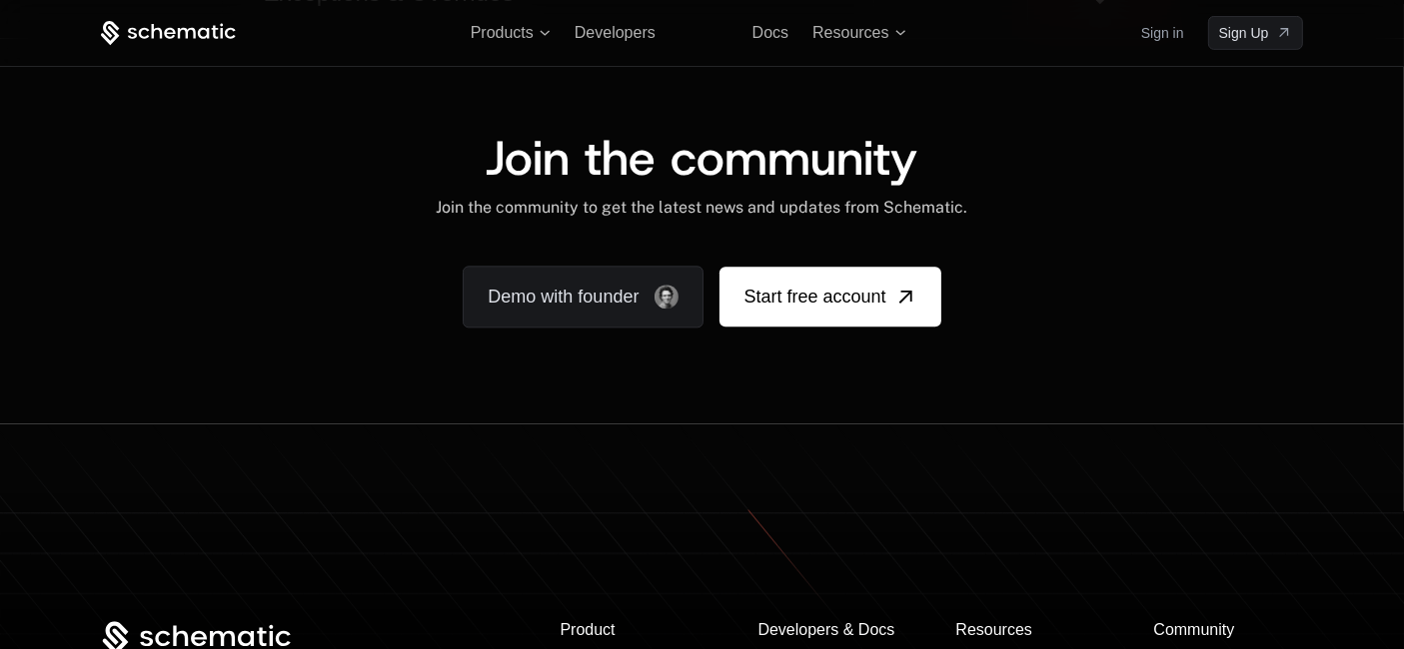
scroll to position [12156, 0]
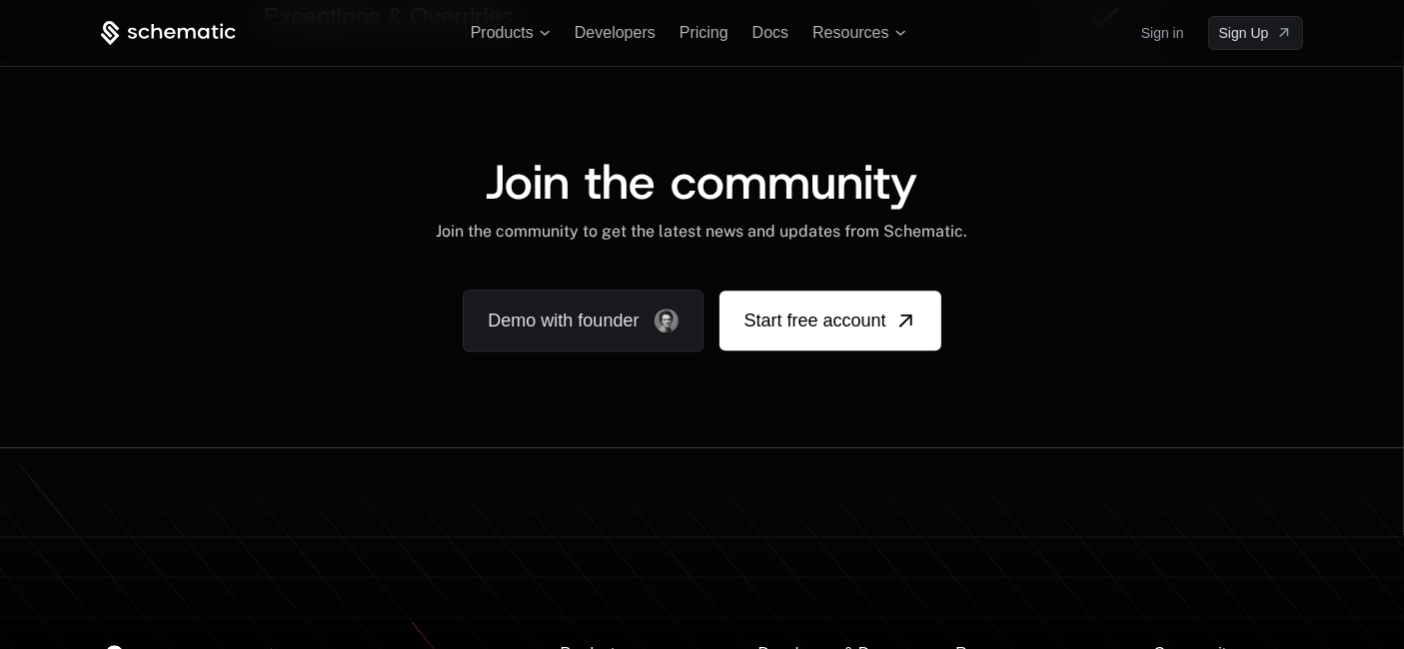
drag, startPoint x: 537, startPoint y: 447, endPoint x: 1074, endPoint y: 483, distance: 537.7
click at [1073, 484] on icon at bounding box center [702, 578] width 1404 height 261
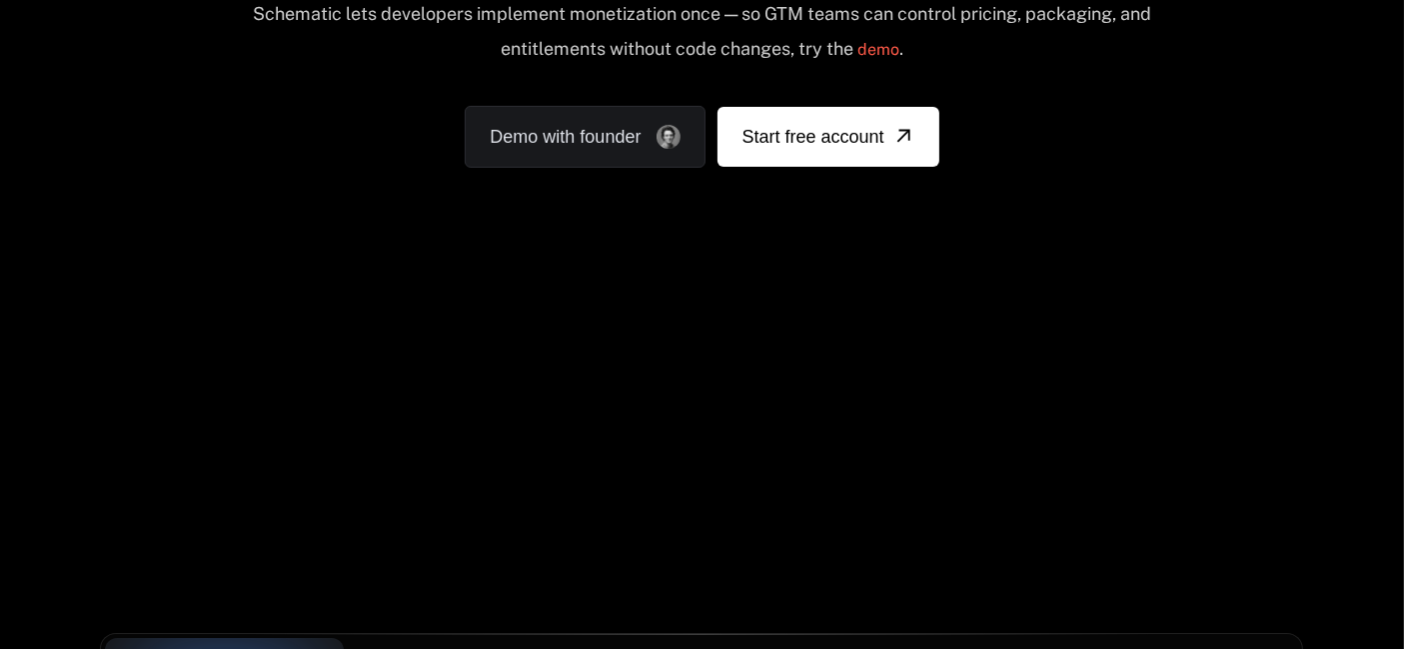
scroll to position [333, 0]
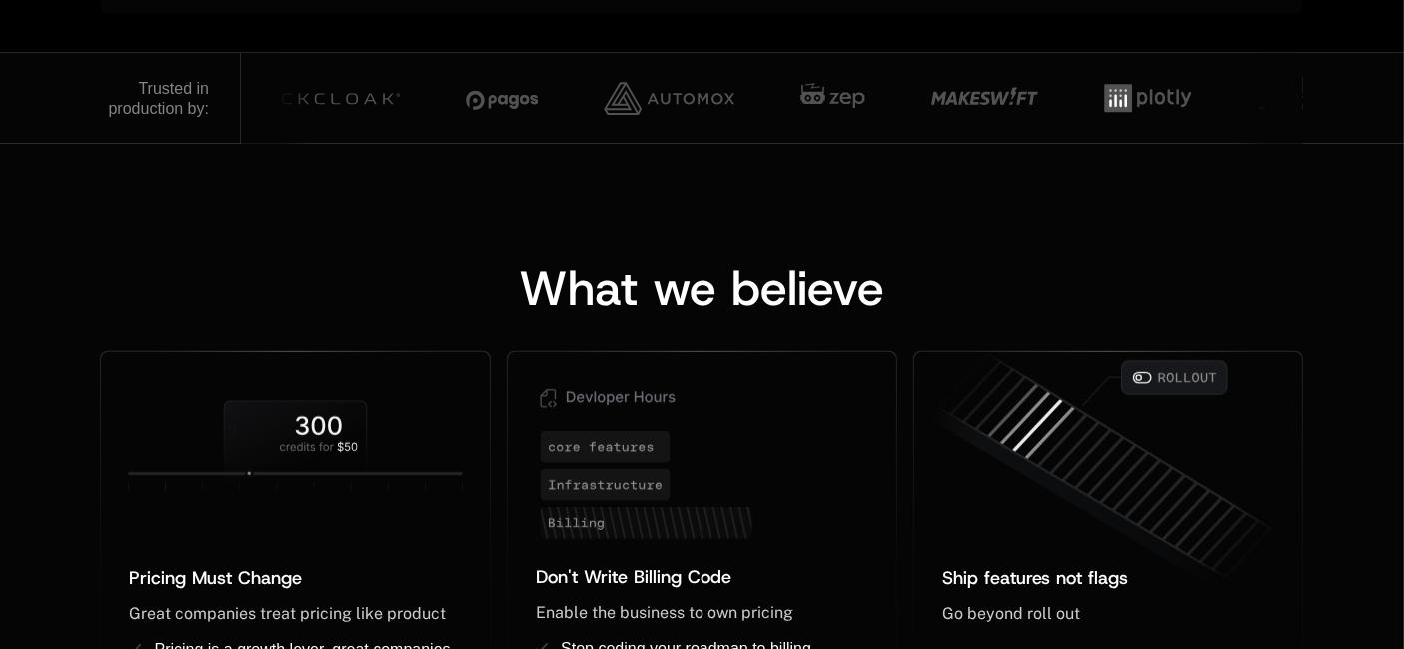
scroll to position [1443, 0]
